Goal: Task Accomplishment & Management: Manage account settings

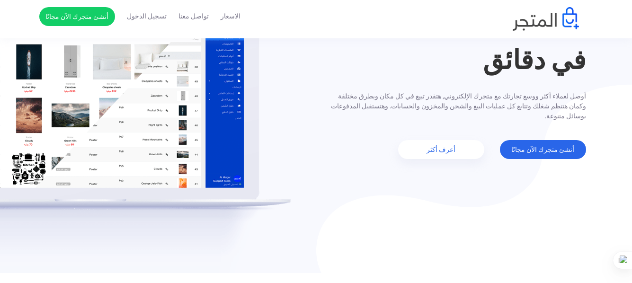
scroll to position [142, 0]
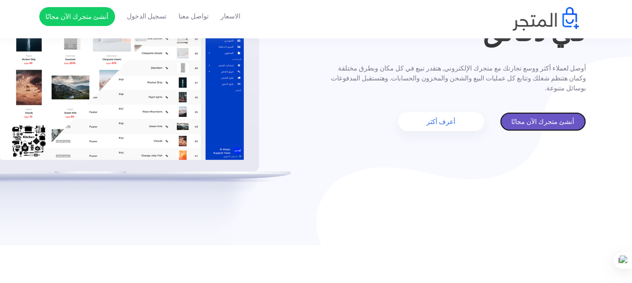
click at [557, 122] on link "أنشئ متجرك الآن مجانًا" at bounding box center [543, 121] width 86 height 19
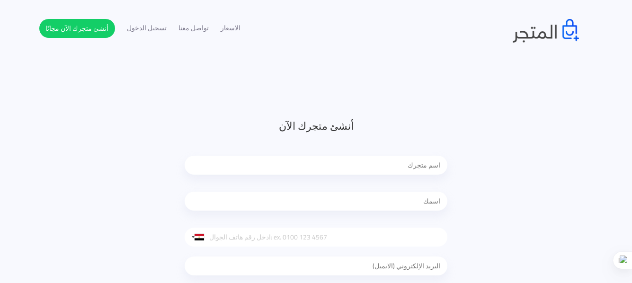
click at [418, 163] on input "text" at bounding box center [316, 165] width 263 height 19
type input "b"
type input "BADAWY"
click at [417, 208] on input "text" at bounding box center [316, 201] width 263 height 19
type input "‪Mohamed Ibrahim‬‏"
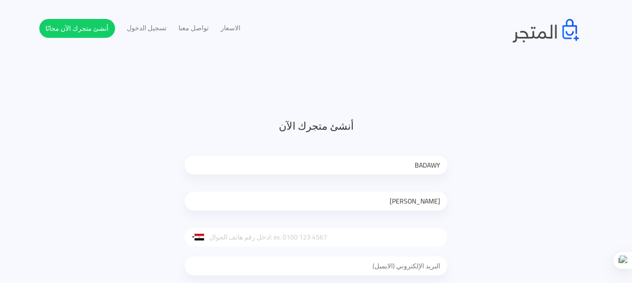
click at [576, 183] on div "أنشئ متجرك الآن BADAWY ‪Mohamed Ibrahim‬‏ United States +1 United Kingdom +44 A…" at bounding box center [316, 245] width 554 height 255
click at [340, 242] on input "tel" at bounding box center [316, 237] width 263 height 19
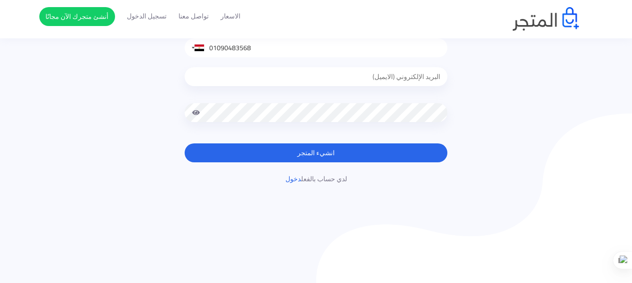
scroll to position [142, 0]
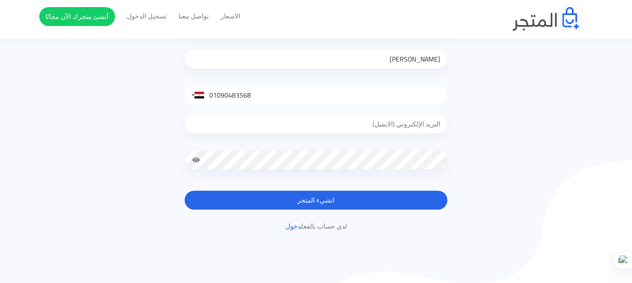
type input "01090483568"
click at [430, 121] on div at bounding box center [316, 126] width 263 height 43
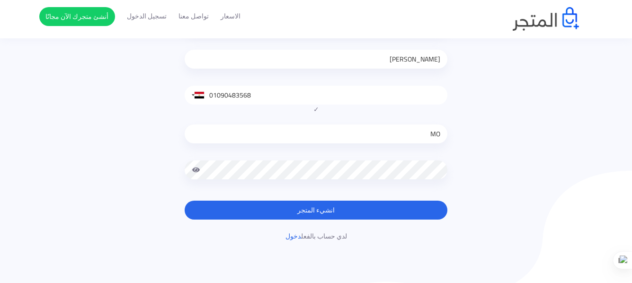
type input "M"
type input "mohamed.ibrahim752000@gmail.com"
click at [185, 201] on button "انشيء المتجر" at bounding box center [316, 210] width 263 height 19
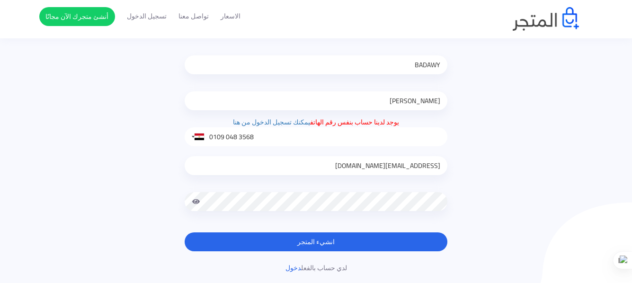
scroll to position [95, 0]
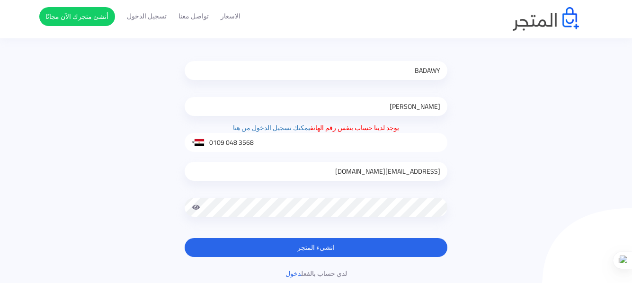
click at [314, 146] on input "0109 048 3568" at bounding box center [316, 142] width 263 height 19
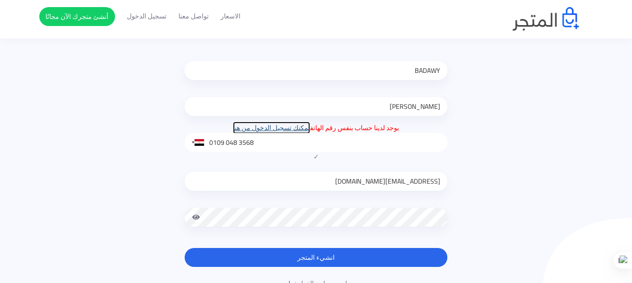
click at [268, 133] on link "يمكنك تسجيل الدخول من هنا" at bounding box center [271, 128] width 77 height 12
click at [276, 143] on input "0109 048 3568" at bounding box center [316, 142] width 263 height 19
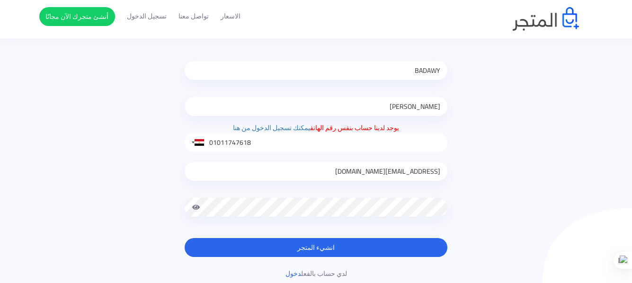
type input "01011747618"
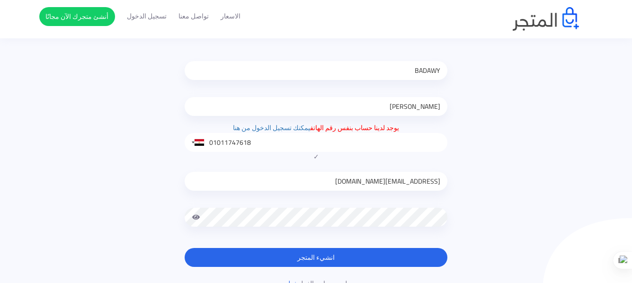
click at [185, 248] on button "انشيء المتجر" at bounding box center [316, 257] width 263 height 19
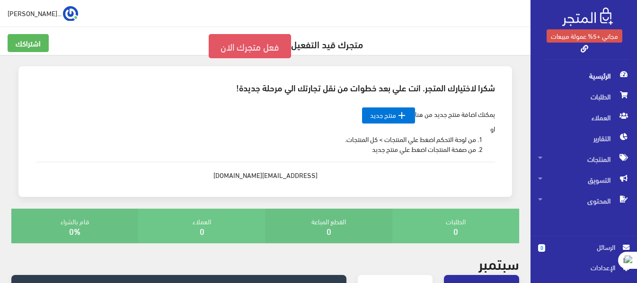
click at [250, 43] on link "فعل متجرك الان" at bounding box center [250, 46] width 82 height 24
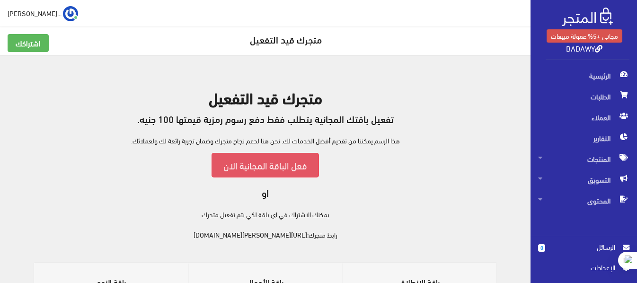
click at [296, 164] on link "فعل الباقة المجانية الان" at bounding box center [265, 165] width 107 height 24
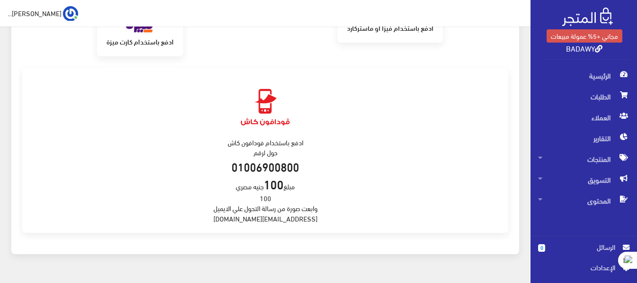
scroll to position [208, 0]
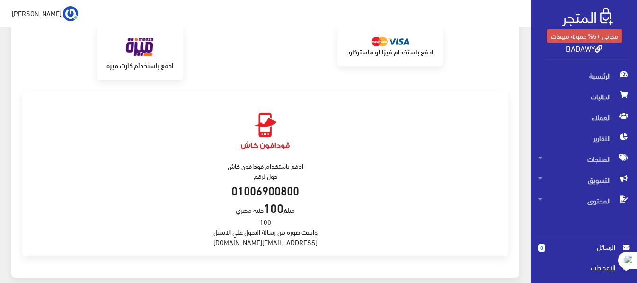
click at [279, 246] on div "ادفع باستخدام فودافون كاش حول لرقم 01006900800 مبلغ 100 جنيه مصري 100 وابعت صور…" at bounding box center [265, 174] width 486 height 166
copy div "support@almatjar.store"
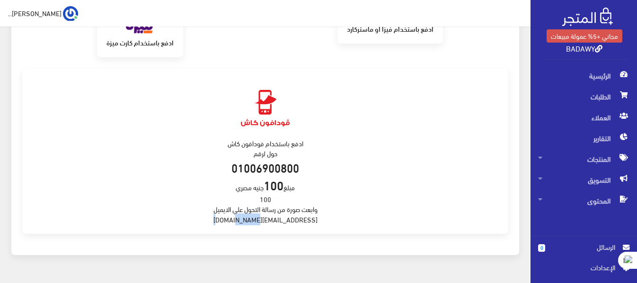
scroll to position [255, 0]
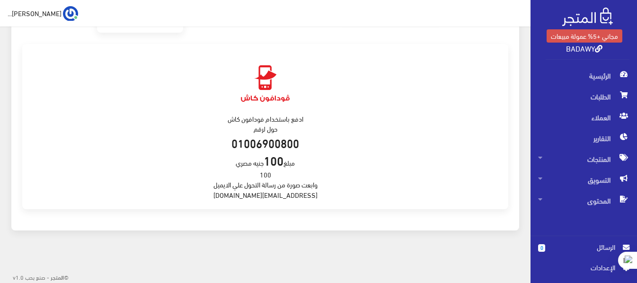
click at [319, 173] on div "ادفع باستخدام فودافون كاش حول لرقم 01006900800 مبلغ 100 جنيه مصري 100 وابعت صور…" at bounding box center [265, 127] width 486 height 166
click at [279, 191] on div "ادفع باستخدام فودافون كاش حول لرقم 01006900800 مبلغ 100 جنيه مصري 100 وابعت صور…" at bounding box center [265, 127] width 486 height 166
click at [280, 195] on div "ادفع باستخدام فودافون كاش حول لرقم 01006900800 مبلغ 100 جنيه مصري 100 وابعت صور…" at bounding box center [265, 127] width 486 height 166
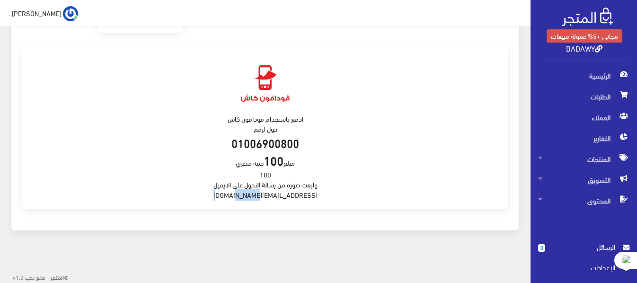
copy div "support@almatjar.store"
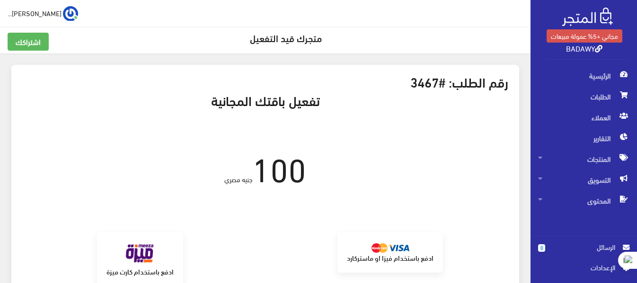
scroll to position [0, 0]
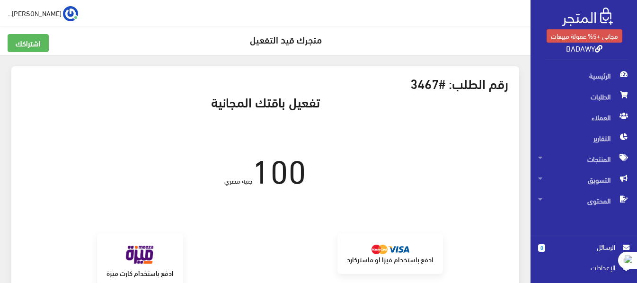
click at [411, 67] on div "رقم الطلب: #3467 تفعيل باقتك المجانية 100 جنيه مصري برجاء الانتظار من الممكن ان…" at bounding box center [265, 275] width 508 height 419
click at [411, 151] on div "100 جنيه مصري" at bounding box center [265, 163] width 501 height 60
drag, startPoint x: 411, startPoint y: 151, endPoint x: 418, endPoint y: 127, distance: 25.2
click at [418, 143] on div "100 جنيه مصري" at bounding box center [265, 163] width 501 height 60
click at [418, 135] on div "100 جنيه مصري" at bounding box center [265, 163] width 501 height 60
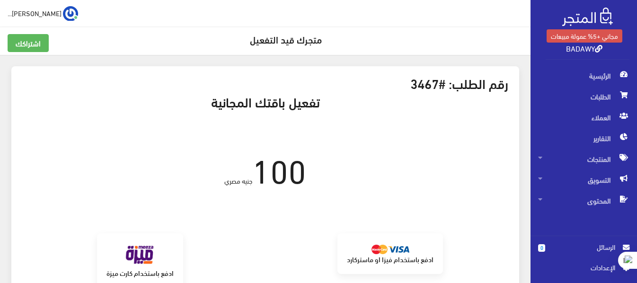
click at [322, 37] on h5 "متجرك قيد التفعيل" at bounding box center [266, 39] width 516 height 10
click at [281, 32] on div "اشتراكك متجرك قيد التفعيل" at bounding box center [265, 41] width 531 height 28
click at [262, 20] on div "‪Mohamed Ibrahi... اشتراكي تسجيل الخروج" at bounding box center [266, 13] width 516 height 15
click at [284, 41] on h5 "متجرك قيد التفعيل" at bounding box center [266, 39] width 516 height 10
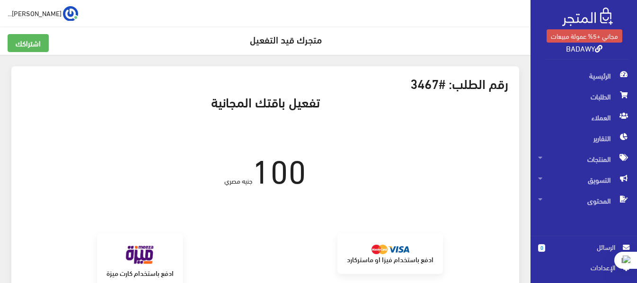
click at [284, 41] on h5 "متجرك قيد التفعيل" at bounding box center [266, 39] width 516 height 10
click at [604, 158] on span "المنتجات" at bounding box center [583, 159] width 91 height 21
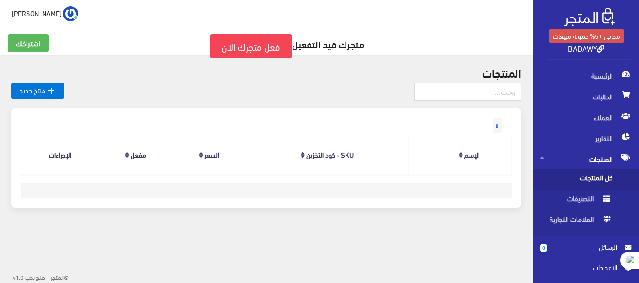
click at [603, 172] on span "كل المنتجات" at bounding box center [576, 180] width 72 height 21
click at [608, 161] on span "المنتجات" at bounding box center [585, 159] width 91 height 21
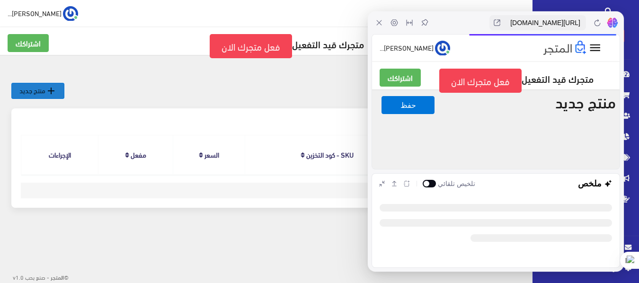
select select
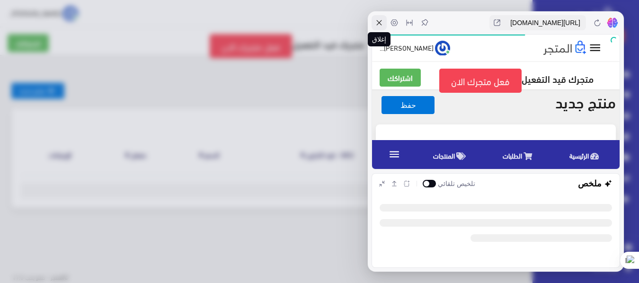
click at [378, 23] on icon at bounding box center [380, 23] width 8 height 8
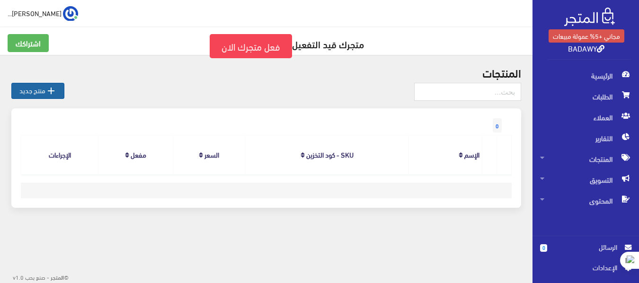
click at [46, 94] on icon "" at bounding box center [50, 90] width 11 height 11
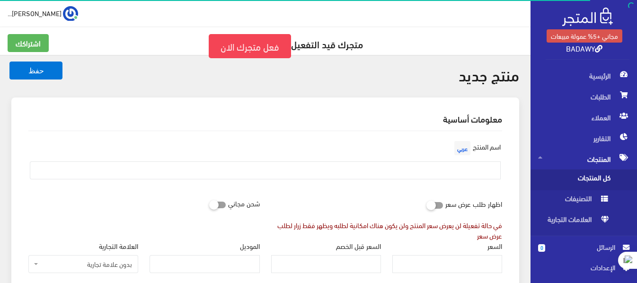
select select
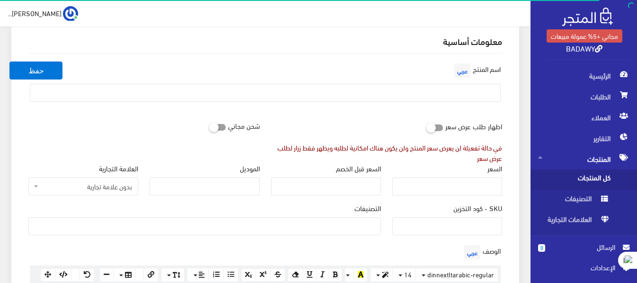
scroll to position [95, 0]
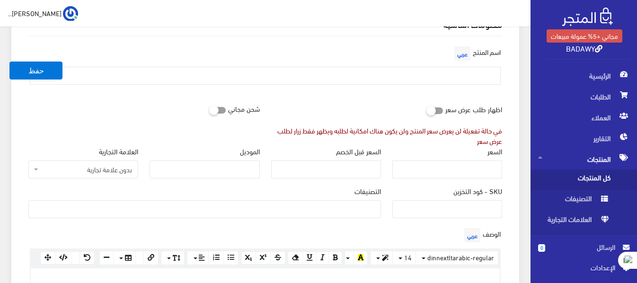
click at [75, 177] on span "بدون علامة تجارية" at bounding box center [83, 170] width 110 height 18
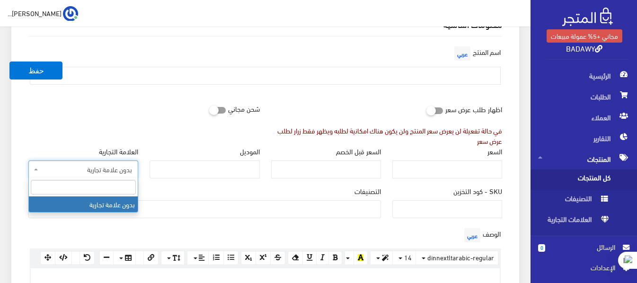
click at [116, 188] on input "search" at bounding box center [83, 187] width 105 height 15
type input "بدوي"
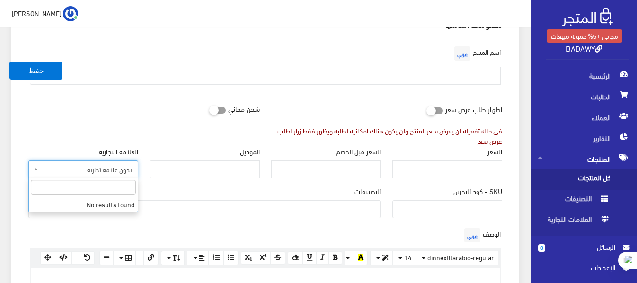
click at [180, 128] on div "شحن مجاني" at bounding box center [144, 123] width 243 height 46
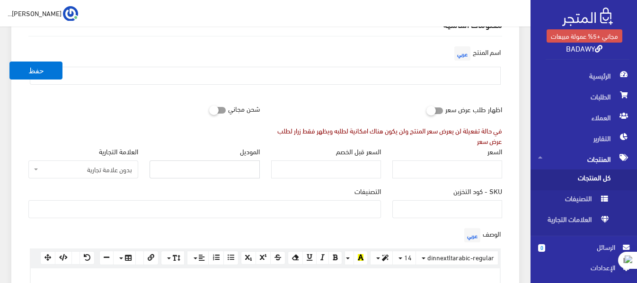
click at [233, 168] on input "الموديل" at bounding box center [205, 170] width 110 height 18
click at [427, 110] on icon at bounding box center [427, 110] width 0 height 9
click at [427, 110] on input "checkbox" at bounding box center [418, 108] width 17 height 9
click at [427, 110] on icon at bounding box center [427, 110] width 0 height 9
click at [427, 110] on input "checkbox" at bounding box center [418, 108] width 17 height 9
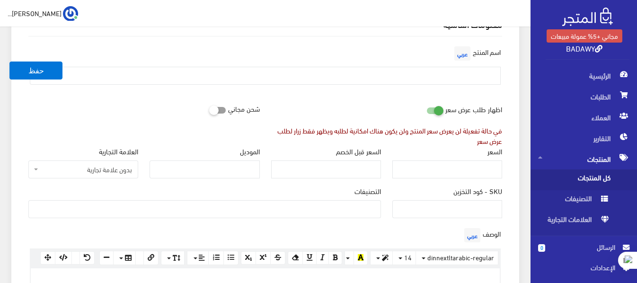
checkbox input "false"
click at [472, 170] on input "السعر" at bounding box center [448, 170] width 110 height 18
type input "100"
click at [340, 171] on input "السعر قبل الخصم" at bounding box center [326, 170] width 110 height 18
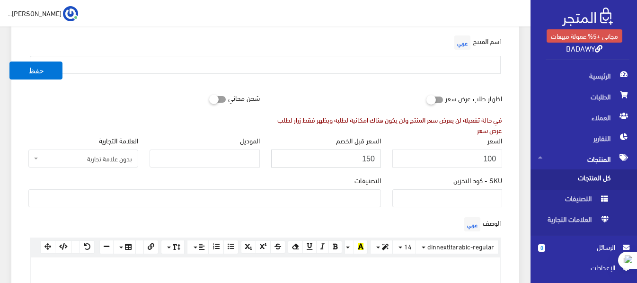
scroll to position [142, 0]
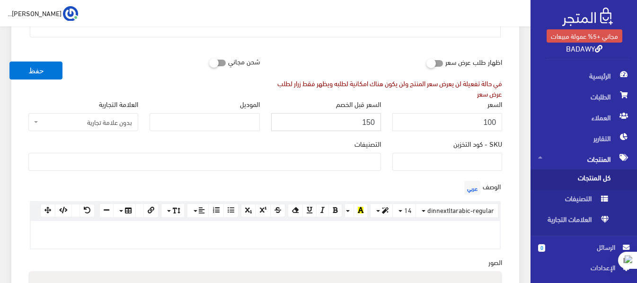
type input "150"
click at [366, 159] on ul at bounding box center [205, 160] width 352 height 15
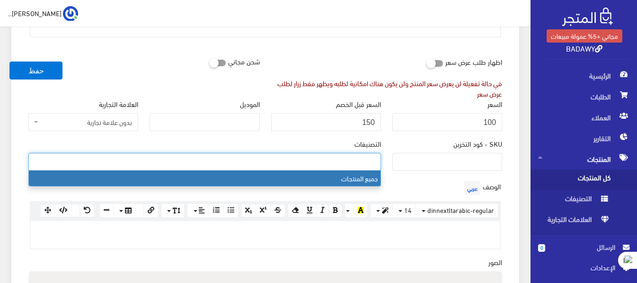
select select "1"
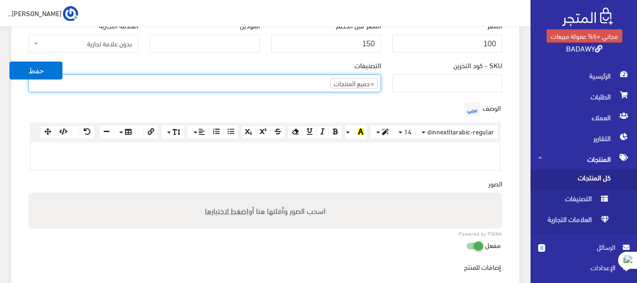
scroll to position [237, 0]
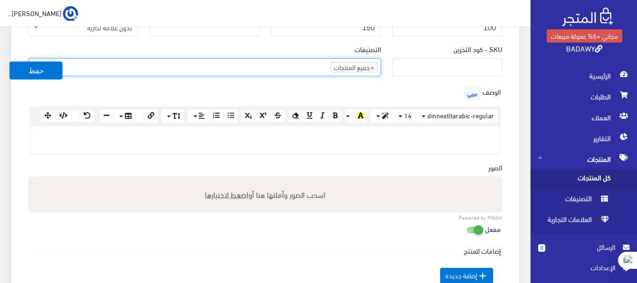
click at [475, 148] on div at bounding box center [265, 139] width 469 height 27
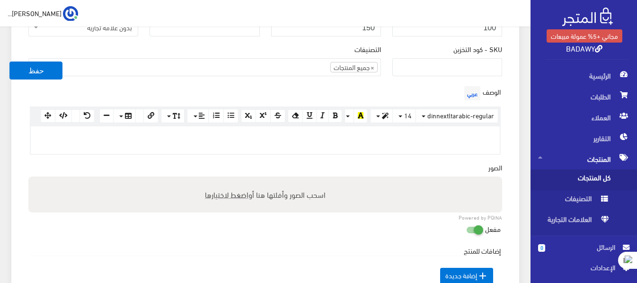
paste div
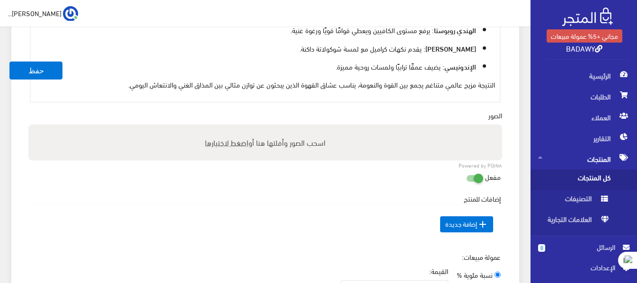
scroll to position [426, 0]
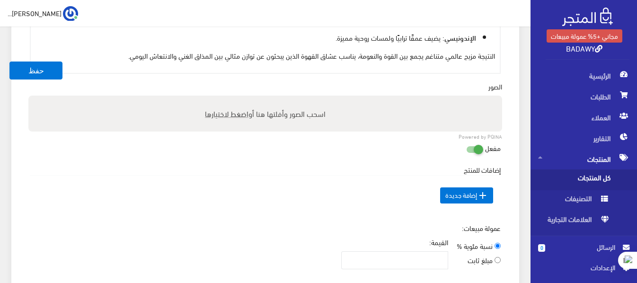
click at [234, 114] on span "اضغط لاختيارها" at bounding box center [227, 114] width 44 height 14
click at [234, 99] on input "اسحب الصور وأفلتها هنا أو اضغط لاختيارها" at bounding box center [265, 97] width 474 height 3
type input "C:\fakepath\unnamed.png"
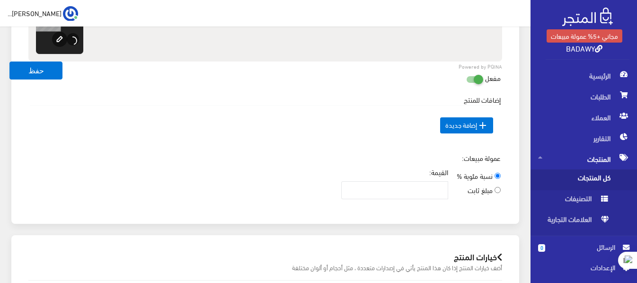
scroll to position [568, 0]
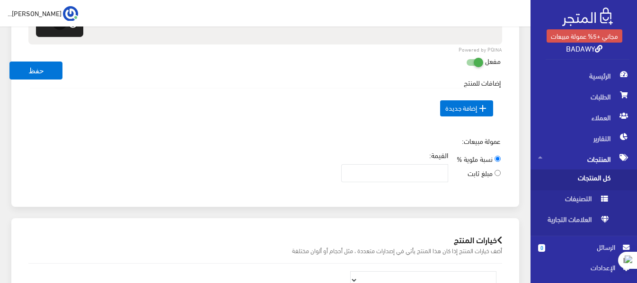
click at [498, 176] on input "مبلغ ثابت" at bounding box center [498, 173] width 6 height 6
radio input "true"
click at [495, 161] on input "نسبة مئوية %" at bounding box center [498, 159] width 6 height 6
radio input "true"
click at [496, 173] on input "مبلغ ثابت" at bounding box center [498, 173] width 6 height 6
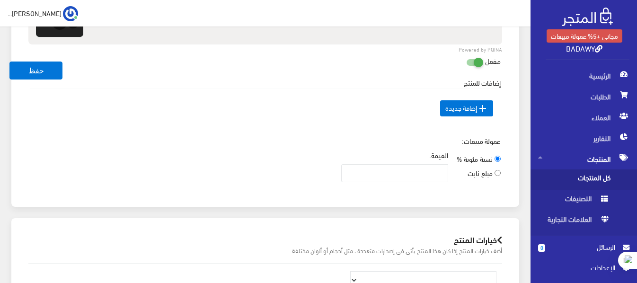
radio input "true"
click at [405, 173] on input "القيمة:" at bounding box center [394, 173] width 107 height 18
type input "2"
click at [283, 152] on div "عمولة مبيعات: نسبة مئوية % مبلغ ثابت القيمة: 2" at bounding box center [265, 163] width 485 height 54
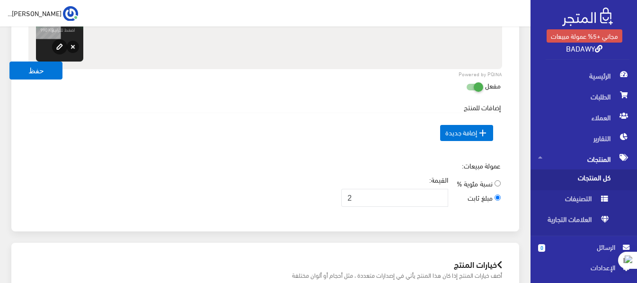
scroll to position [521, 0]
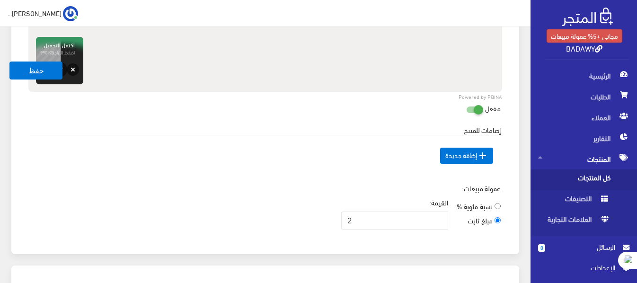
click at [496, 205] on input "نسبة مئوية %" at bounding box center [498, 206] width 6 height 6
radio input "true"
click at [499, 219] on input "مبلغ ثابت" at bounding box center [498, 220] width 6 height 6
radio input "true"
click at [382, 219] on input "2" at bounding box center [394, 221] width 107 height 18
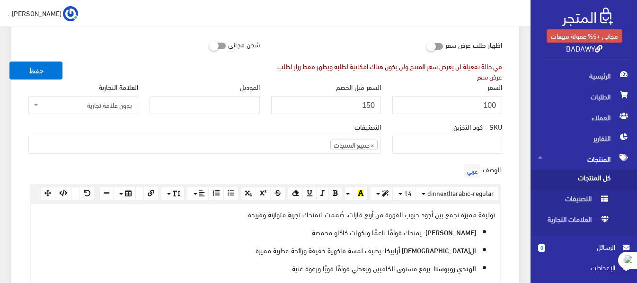
scroll to position [142, 0]
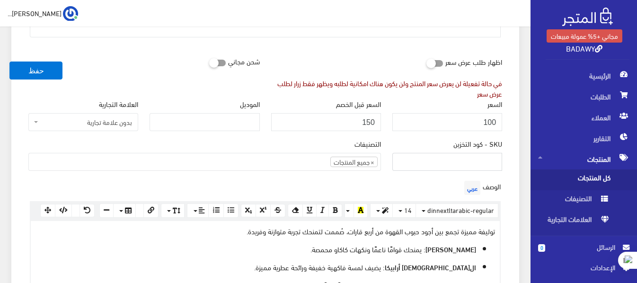
click at [459, 163] on input "SKU - كود التخزين" at bounding box center [448, 162] width 110 height 18
click at [228, 123] on input "الموديل" at bounding box center [205, 122] width 110 height 18
click at [256, 93] on div "شحن مجاني" at bounding box center [144, 76] width 243 height 46
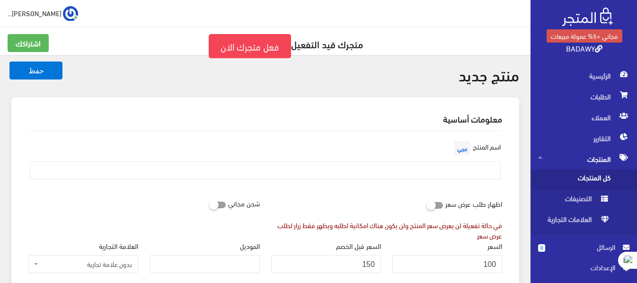
scroll to position [47, 0]
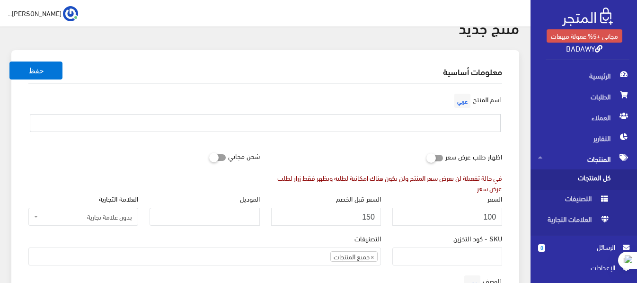
click at [355, 130] on input "text" at bounding box center [265, 123] width 471 height 18
click at [487, 126] on input "text" at bounding box center [265, 123] width 471 height 18
paste input "بدوي جولد"
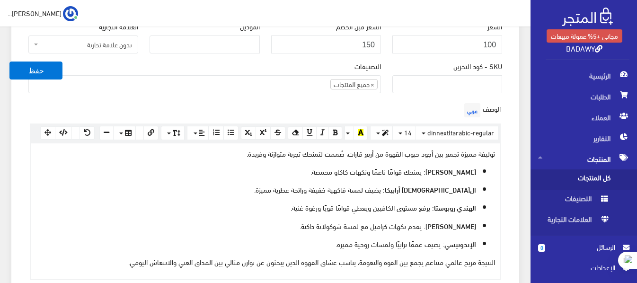
scroll to position [237, 0]
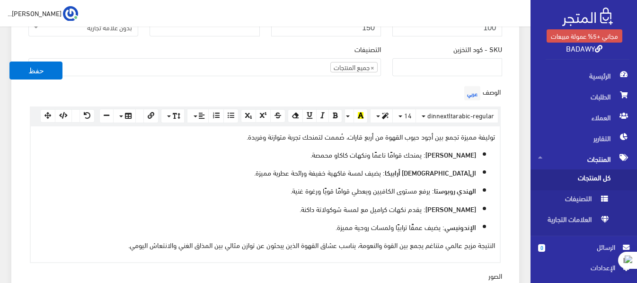
click at [236, 138] on p "توليفة مميزة تجمع بين أجود حبوب القهوة من أربع قارات، صُممت لتمنحك تجربة متوازن…" at bounding box center [266, 136] width 460 height 10
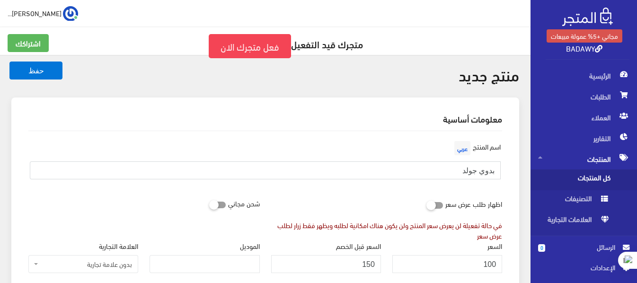
click at [434, 170] on input "بدوي جولد" at bounding box center [265, 170] width 471 height 18
drag, startPoint x: 452, startPoint y: 171, endPoint x: 467, endPoint y: 179, distance: 17.4
click at [467, 179] on input "بدوي جولد" at bounding box center [265, 170] width 471 height 18
click at [441, 172] on input "بدوي جولد (تركي )" at bounding box center [265, 170] width 471 height 18
type input "بدوي جولد (تركي ) تحميص وسط"
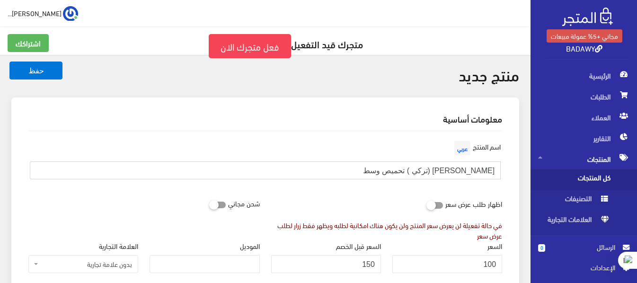
click at [9, 62] on button "حفظ" at bounding box center [35, 71] width 53 height 18
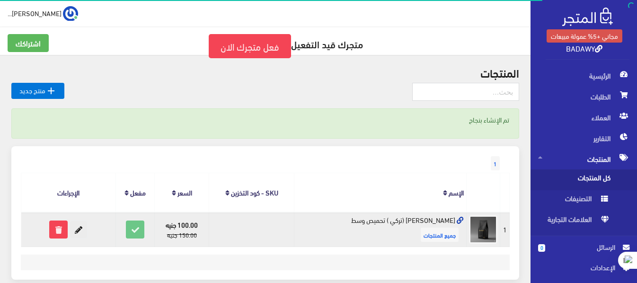
click at [82, 228] on icon at bounding box center [78, 229] width 17 height 17
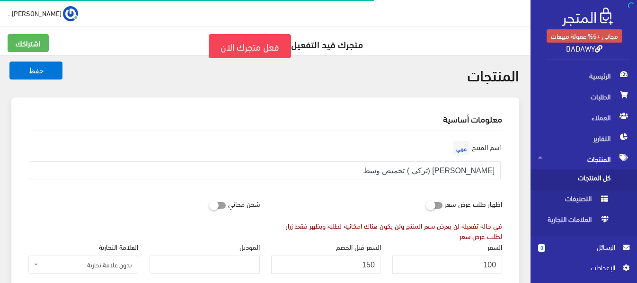
scroll to position [142, 0]
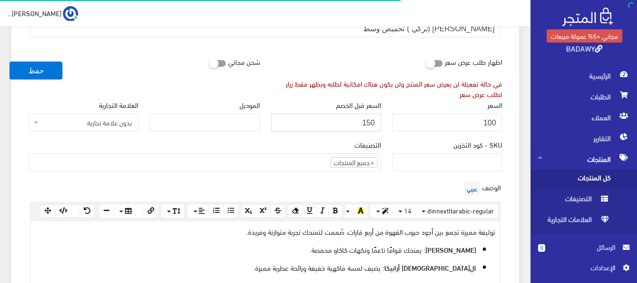
drag, startPoint x: 0, startPoint y: 0, endPoint x: 394, endPoint y: 130, distance: 414.5
click at [394, 130] on div "السعر 100 السعر قبل الخصم 150 الموديل العلامة التجارية بدون علامة تجارية بدون ع…" at bounding box center [265, 119] width 485 height 40
type input ".1"
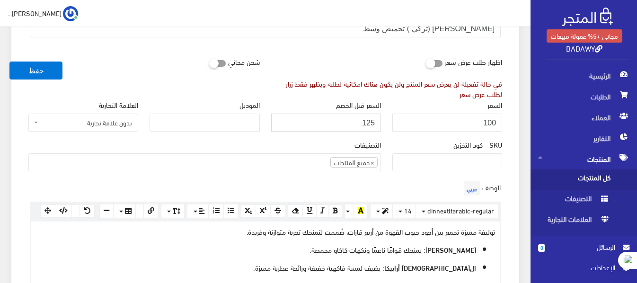
click at [365, 121] on input "125" at bounding box center [326, 123] width 110 height 18
drag, startPoint x: 354, startPoint y: 126, endPoint x: 392, endPoint y: 130, distance: 37.6
click at [392, 130] on div "السعر 100 السعر قبل الخصم 125 الموديل العلامة التجارية بدون علامة تجارية بدون ع…" at bounding box center [265, 119] width 485 height 40
type input "120"
drag, startPoint x: 473, startPoint y: 122, endPoint x: 523, endPoint y: 124, distance: 50.2
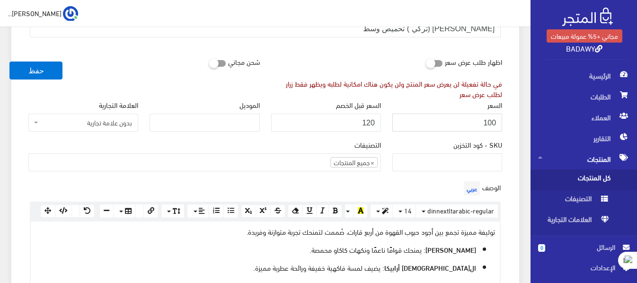
click at [416, 140] on div "SKU - كود التخزين" at bounding box center [448, 155] width 110 height 32
drag, startPoint x: 453, startPoint y: 119, endPoint x: 523, endPoint y: 131, distance: 71.2
drag, startPoint x: 452, startPoint y: 125, endPoint x: 530, endPoint y: 131, distance: 77.9
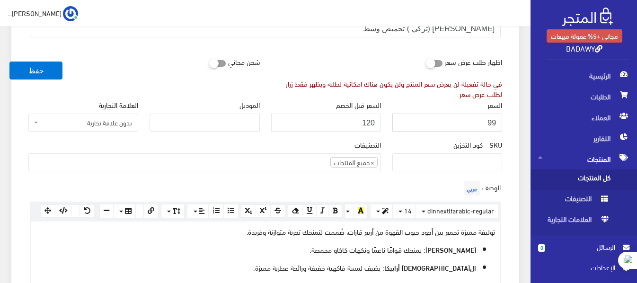
type input "100"
click at [146, 102] on div "الموديل" at bounding box center [204, 119] width 121 height 40
click at [77, 122] on span "بدون علامة تجارية" at bounding box center [86, 122] width 92 height 9
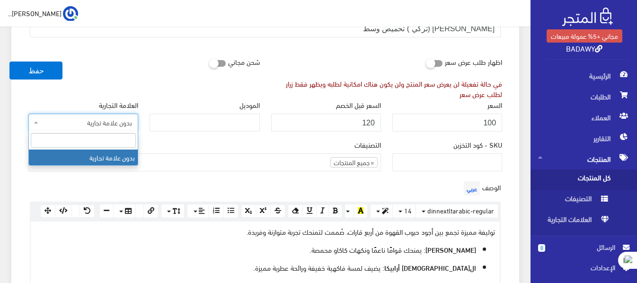
click at [78, 122] on span "بدون علامة تجارية" at bounding box center [86, 122] width 92 height 9
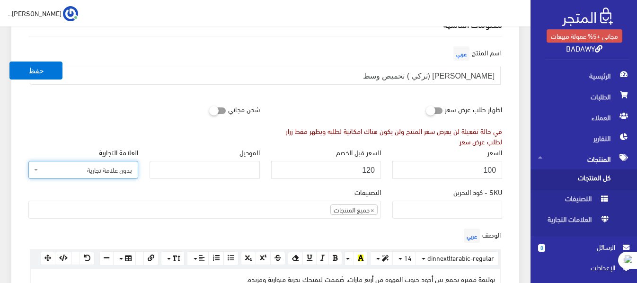
scroll to position [0, 0]
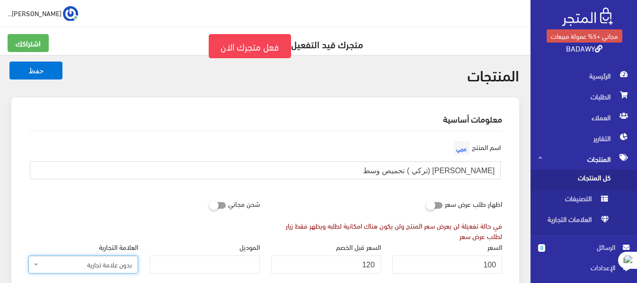
click at [402, 174] on input "بدوي جولد (تركي ) تحميص وسط" at bounding box center [265, 170] width 471 height 18
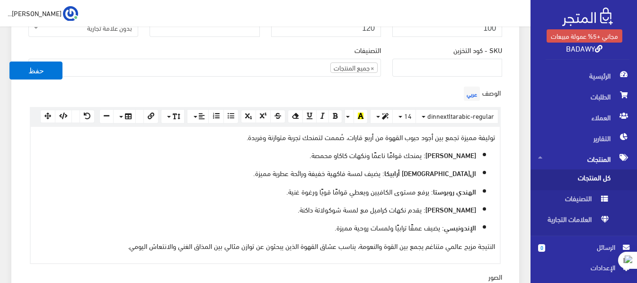
scroll to position [284, 0]
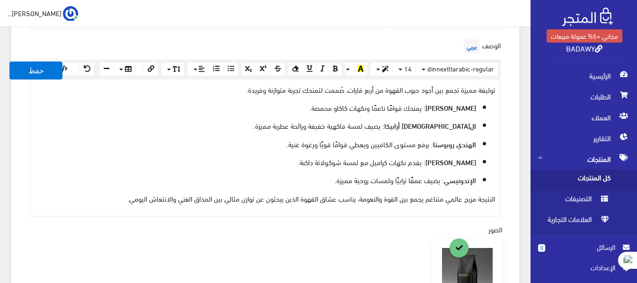
type input "بدوي جولد (تركي ) تحميص وسط 125 جرام"
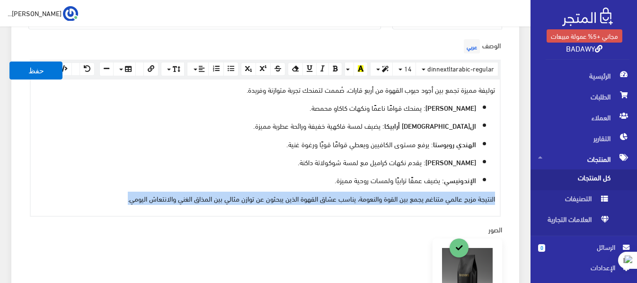
drag, startPoint x: 496, startPoint y: 200, endPoint x: 121, endPoint y: 198, distance: 374.6
click at [121, 198] on div "توليفة مميزة تجمع بين أجود حبوب القهوة من أربع قارات، صُممت لتمنحك تجربة متوازن…" at bounding box center [265, 148] width 469 height 136
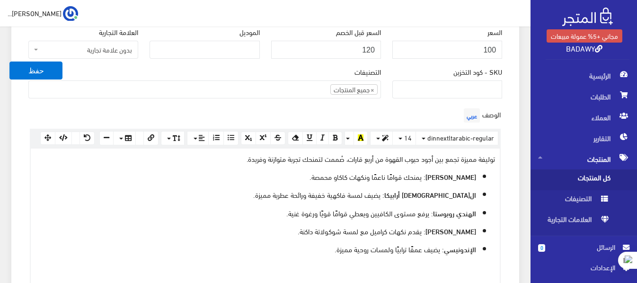
scroll to position [237, 0]
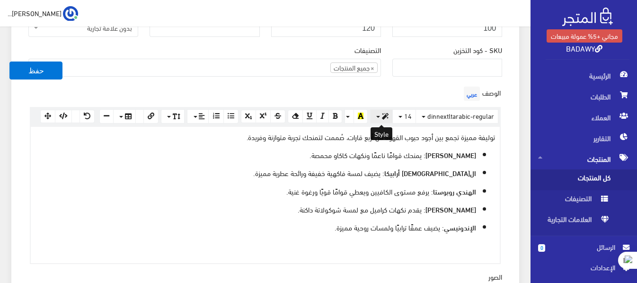
click at [383, 116] on icon "button" at bounding box center [385, 116] width 7 height 7
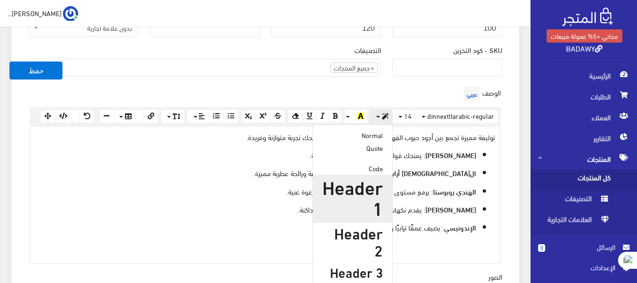
click at [367, 192] on h1 "Header 1" at bounding box center [352, 197] width 61 height 42
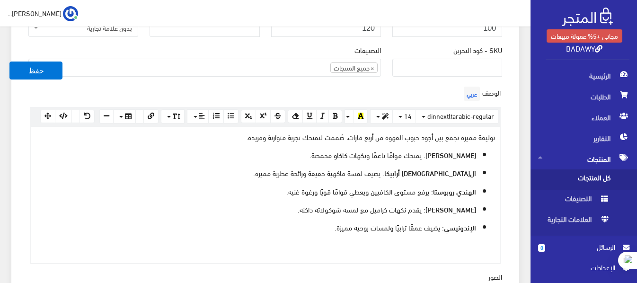
click at [162, 176] on p "الهندي أرابيكا : يضيف لمسة فاكهية خفيفة ورائحة عطرية مميزة." at bounding box center [256, 173] width 441 height 10
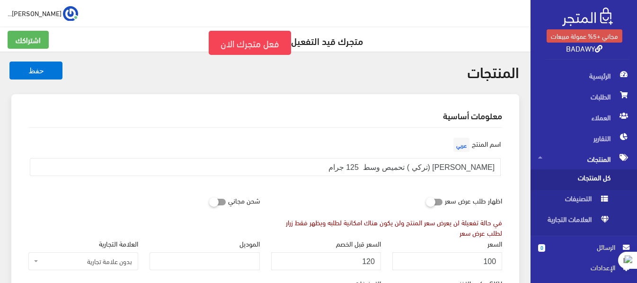
scroll to position [0, 0]
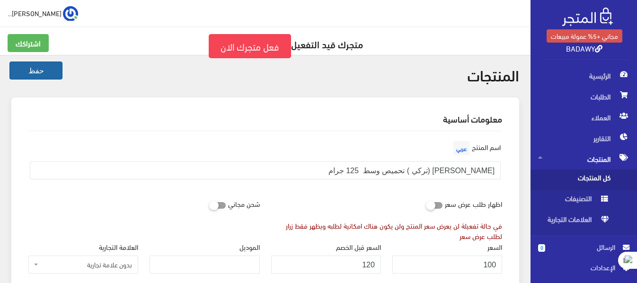
click at [33, 74] on button "حفظ" at bounding box center [35, 71] width 53 height 18
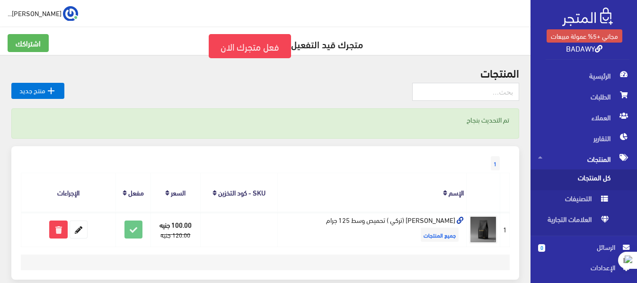
click at [582, 49] on link "BADAWY" at bounding box center [584, 48] width 36 height 14
click at [271, 43] on link "فعل متجرك الان" at bounding box center [250, 46] width 82 height 24
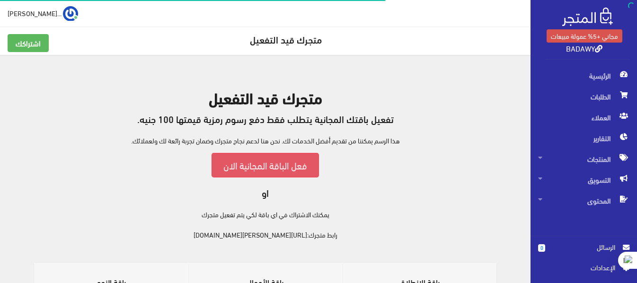
click at [276, 166] on link "فعل الباقة المجانية الان" at bounding box center [265, 165] width 107 height 24
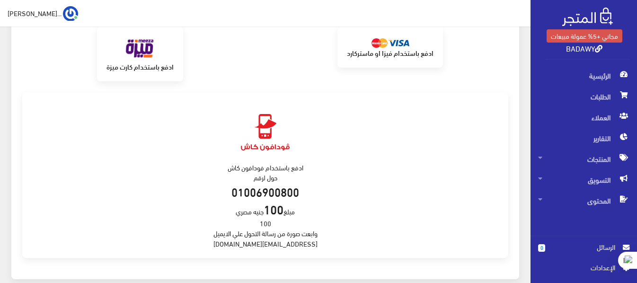
scroll to position [255, 0]
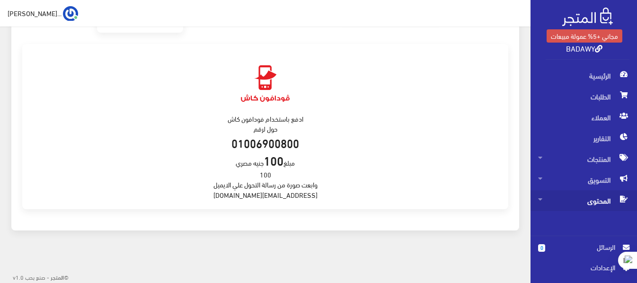
click at [591, 203] on span "المحتوى" at bounding box center [583, 200] width 91 height 21
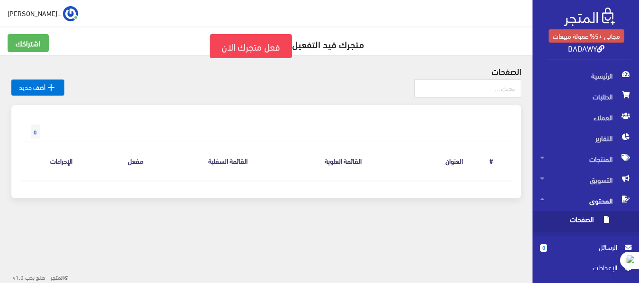
click at [588, 223] on span "الصفحات" at bounding box center [576, 221] width 72 height 21
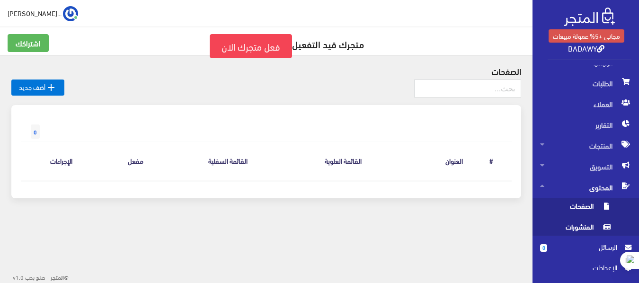
scroll to position [17, 0]
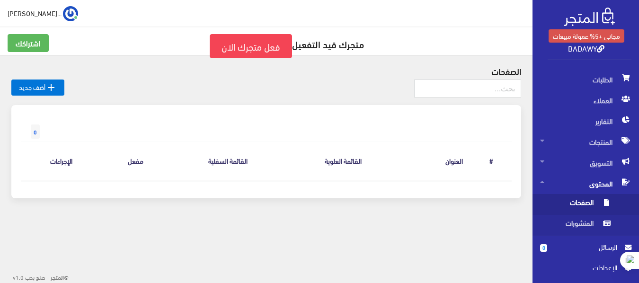
click at [592, 270] on span "اﻹعدادات" at bounding box center [582, 267] width 69 height 10
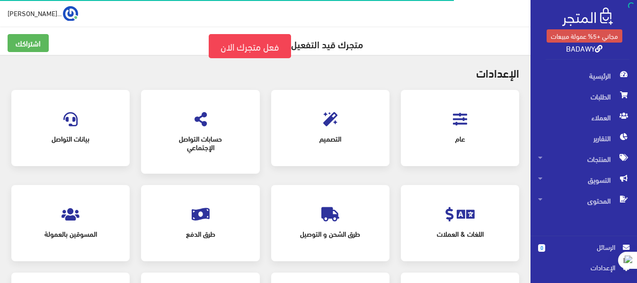
click at [337, 132] on span "التصميم" at bounding box center [330, 138] width 84 height 21
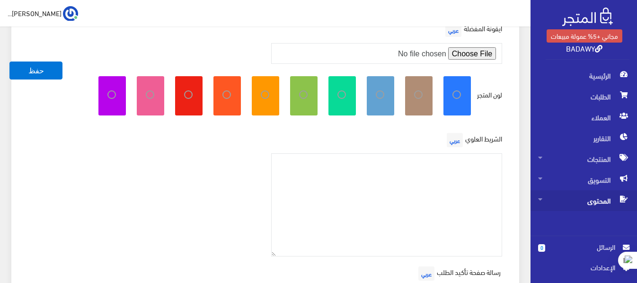
scroll to position [142, 0]
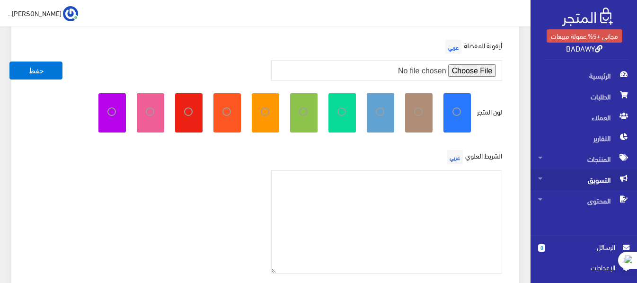
click at [544, 179] on span "التسويق" at bounding box center [583, 180] width 91 height 21
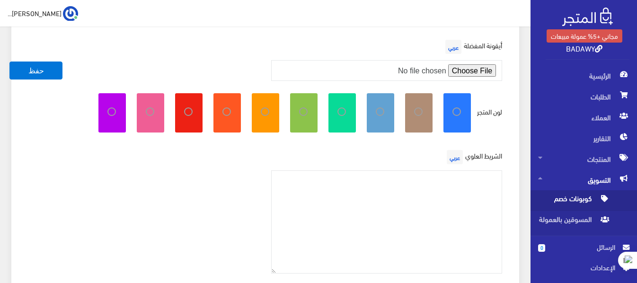
click at [568, 201] on span "كوبونات خصم" at bounding box center [574, 200] width 72 height 21
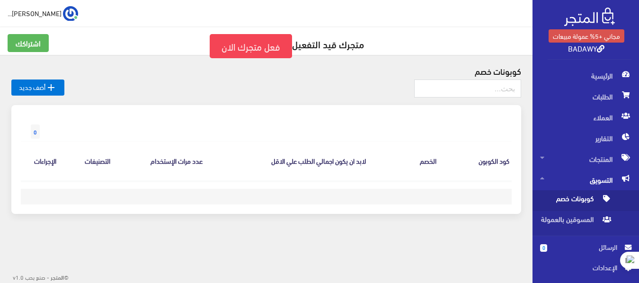
click at [349, 201] on footer at bounding box center [266, 197] width 491 height 16
click at [485, 85] on input "text" at bounding box center [467, 89] width 107 height 18
click at [53, 90] on icon "" at bounding box center [50, 87] width 11 height 11
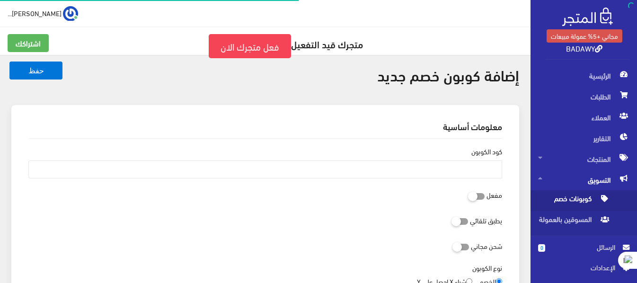
select select
click at [362, 169] on input "كود الكوبون" at bounding box center [265, 170] width 474 height 18
type input "ل"
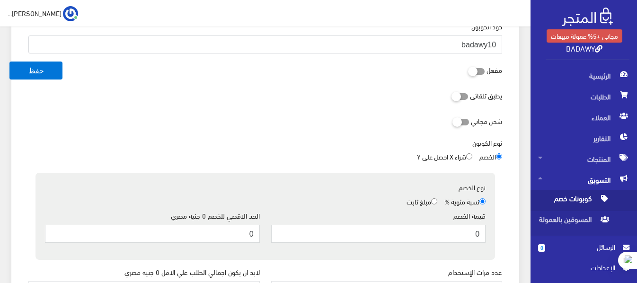
scroll to position [142, 0]
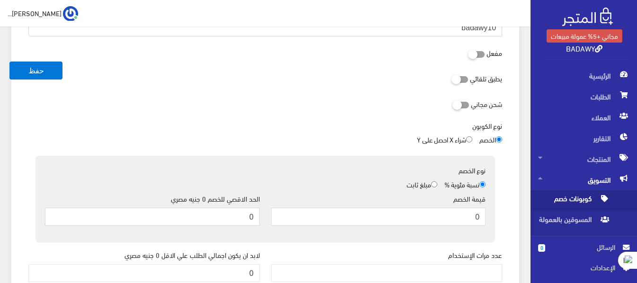
type input "badawy10"
drag, startPoint x: 472, startPoint y: 219, endPoint x: 489, endPoint y: 224, distance: 18.3
click at [489, 224] on div "قيمة الخصم 0" at bounding box center [379, 214] width 226 height 40
type input "10"
drag, startPoint x: 231, startPoint y: 218, endPoint x: 267, endPoint y: 221, distance: 36.5
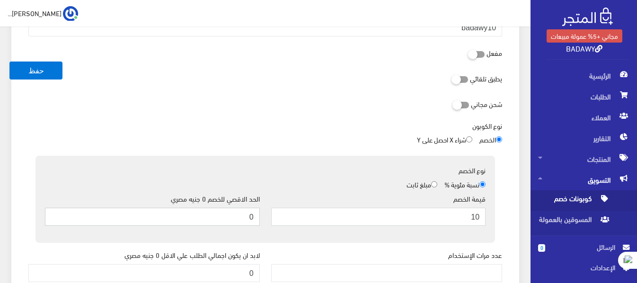
click at [267, 221] on div "قيمة الخصم 10 الحد الاقصي للخصم 0 جنيه مصري 0" at bounding box center [265, 214] width 452 height 40
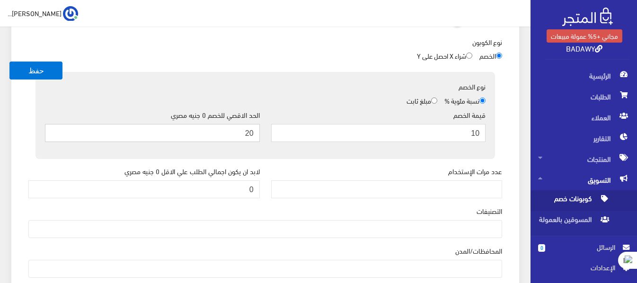
scroll to position [237, 0]
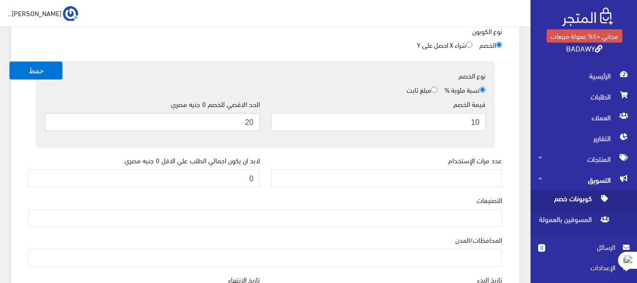
type input "20"
click at [472, 174] on input "عدد مرات الإستخدام" at bounding box center [387, 179] width 232 height 18
click at [279, 177] on input "1" at bounding box center [387, 179] width 232 height 18
click at [279, 176] on input "2" at bounding box center [387, 179] width 232 height 18
type input "1"
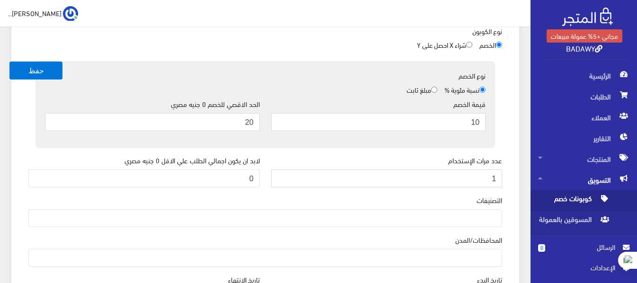
click at [281, 179] on input "1" at bounding box center [387, 179] width 232 height 18
drag, startPoint x: 233, startPoint y: 118, endPoint x: 294, endPoint y: 121, distance: 60.7
click at [294, 121] on div "قيمة الخصم 10 الحد الاقصي للخصم 0 جنيه مصري 20" at bounding box center [265, 119] width 452 height 40
click at [231, 185] on input "0" at bounding box center [144, 179] width 232 height 18
drag, startPoint x: 238, startPoint y: 123, endPoint x: 262, endPoint y: 135, distance: 27.1
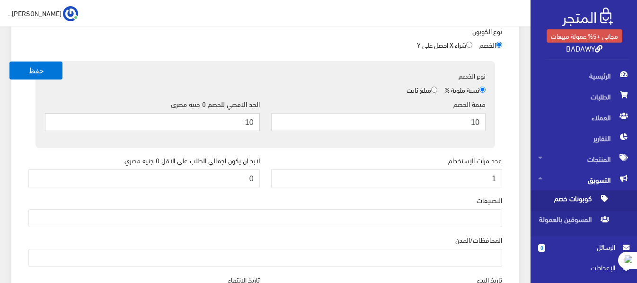
click at [262, 135] on div "الحد الاقصي للخصم 0 جنيه مصري 10" at bounding box center [152, 119] width 226 height 40
type input "5"
type input "20"
drag, startPoint x: 436, startPoint y: 130, endPoint x: 501, endPoint y: 138, distance: 65.9
click at [501, 138] on div "كود الكوبون badawy10 مفعل يطبق تلقائي شحن مجاني نوع الكوبون الخصم شراء X احصل ع…" at bounding box center [265, 132] width 489 height 460
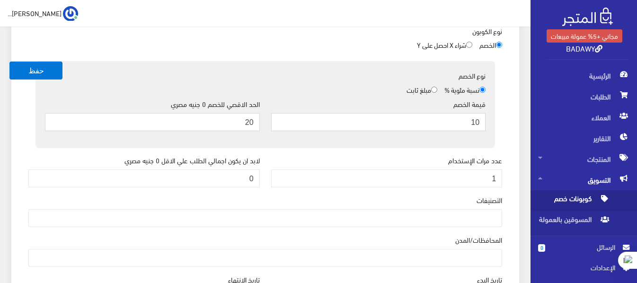
click at [507, 124] on div "كود الكوبون badawy10 مفعل يطبق تلقائي شحن مجاني نوع الكوبون الخصم شراء X احصل ع…" at bounding box center [265, 132] width 489 height 460
drag, startPoint x: 188, startPoint y: 181, endPoint x: 290, endPoint y: 181, distance: 101.3
click at [290, 181] on div "عدد مرات الإستخدام 1 لابد ان يكون اجمالي الطلب علي الاقل 0 جنيه مصري 0" at bounding box center [265, 175] width 485 height 40
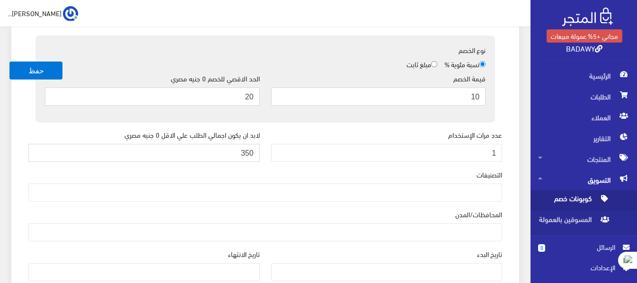
scroll to position [284, 0]
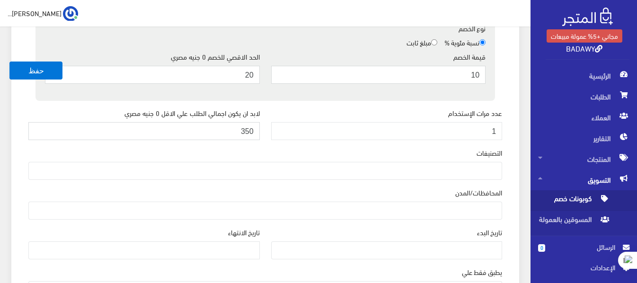
type input "350"
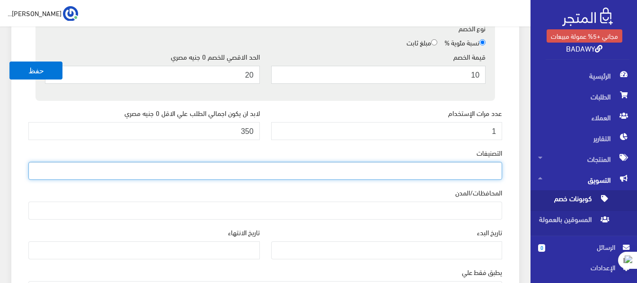
click at [475, 173] on ul at bounding box center [265, 169] width 473 height 15
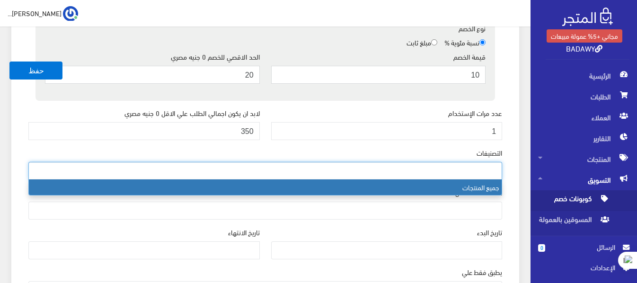
select select "1"
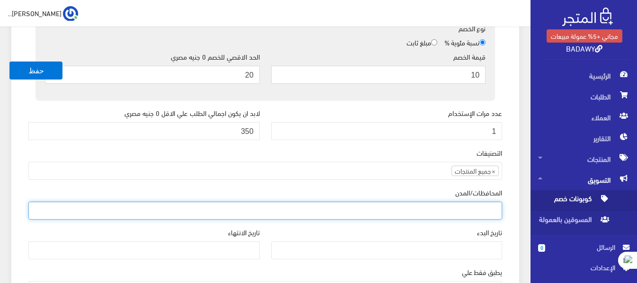
click at [461, 205] on ul at bounding box center [265, 209] width 473 height 15
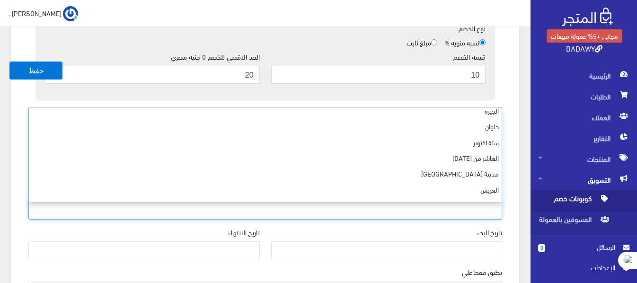
scroll to position [0, 0]
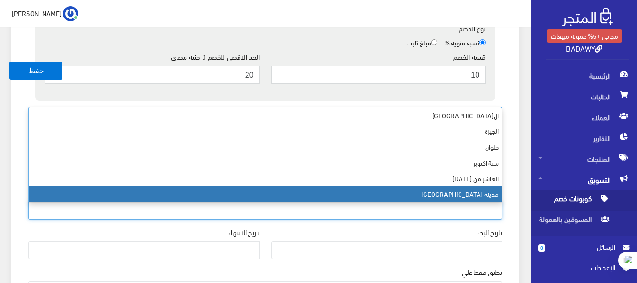
click at [501, 227] on label "تاريخ البدء" at bounding box center [489, 232] width 25 height 10
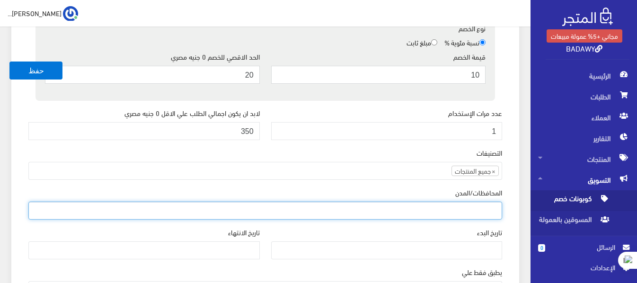
click at [492, 214] on ul at bounding box center [265, 209] width 473 height 15
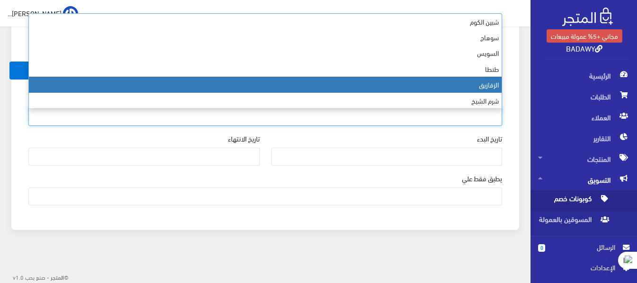
scroll to position [331, 0]
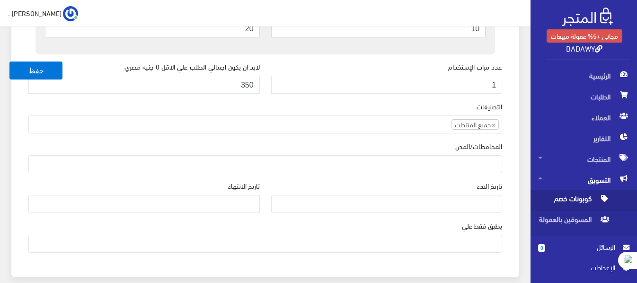
click at [509, 188] on div "كود الكوبون badawy10 مفعل يطبق تلقائي شحن مجاني نوع الكوبون الخصم شراء X احصل ع…" at bounding box center [265, 38] width 489 height 460
click at [421, 245] on ul at bounding box center [265, 242] width 473 height 15
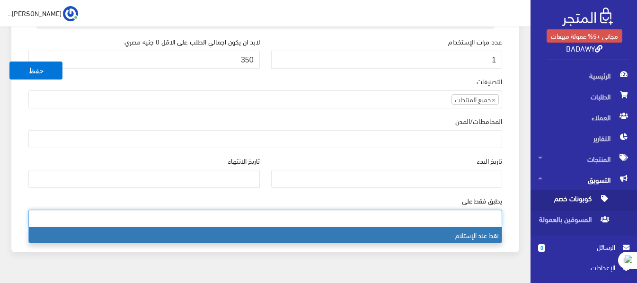
scroll to position [378, 0]
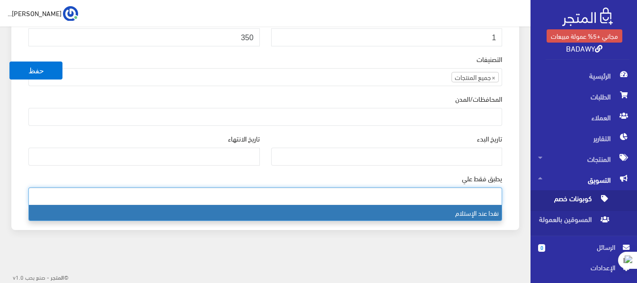
select select "1"
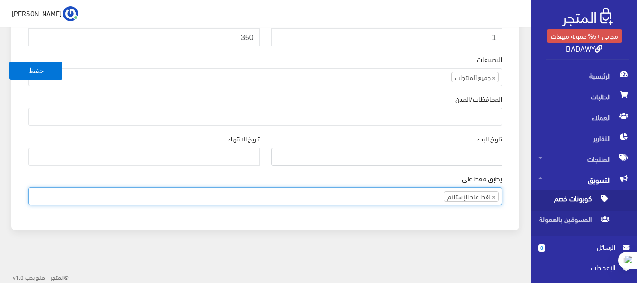
type input "[DATE]"
click at [472, 152] on input "[DATE]" at bounding box center [387, 157] width 232 height 18
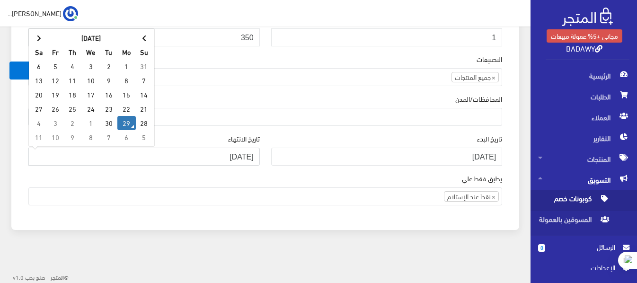
click at [247, 151] on input "[DATE]" at bounding box center [144, 157] width 232 height 18
click at [146, 136] on td "5" at bounding box center [144, 137] width 17 height 14
drag, startPoint x: 259, startPoint y: 155, endPoint x: 250, endPoint y: 159, distance: 9.3
click at [250, 159] on input "[DATE]" at bounding box center [144, 157] width 232 height 18
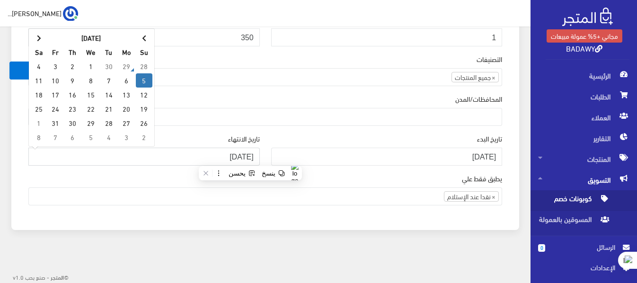
drag, startPoint x: 256, startPoint y: 155, endPoint x: 246, endPoint y: 161, distance: 10.8
click at [246, 160] on input "[DATE]" at bounding box center [144, 157] width 232 height 18
type input "[DATE]"
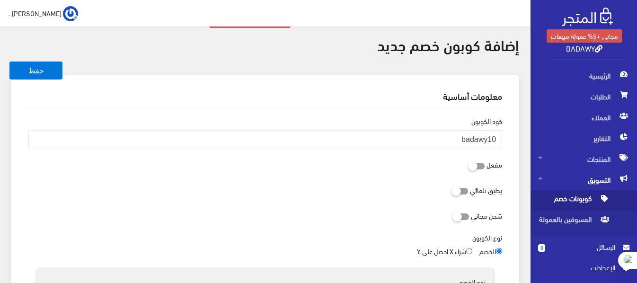
scroll to position [47, 0]
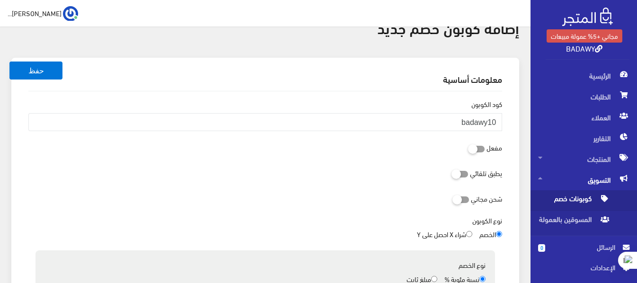
click at [453, 200] on icon at bounding box center [453, 199] width 0 height 9
click at [453, 200] on input "checkbox" at bounding box center [444, 198] width 17 height 9
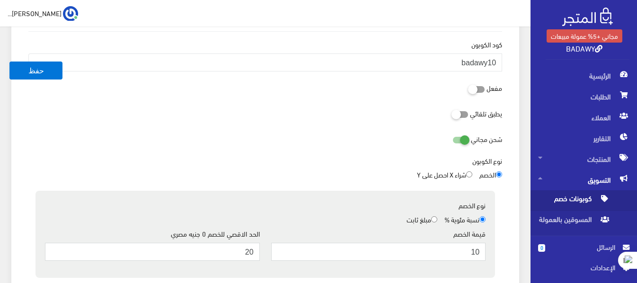
scroll to position [142, 0]
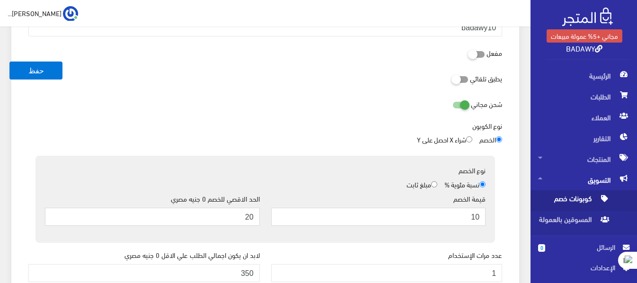
click at [453, 101] on icon at bounding box center [453, 104] width 0 height 9
click at [453, 101] on input "checkbox" at bounding box center [444, 103] width 17 height 9
checkbox input "false"
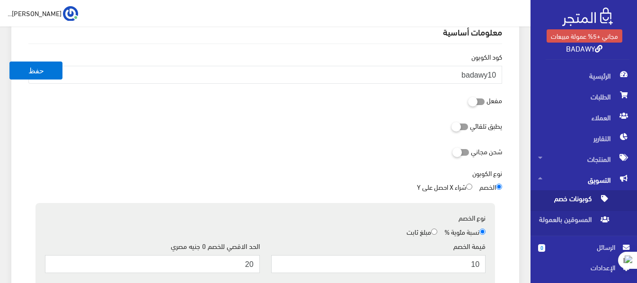
click at [468, 100] on icon at bounding box center [468, 101] width 0 height 9
click at [468, 100] on input "checkbox" at bounding box center [459, 99] width 17 height 9
checkbox input "true"
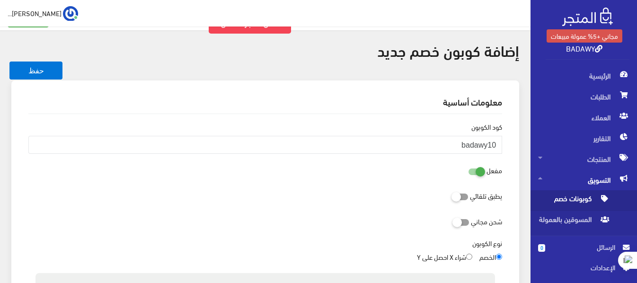
scroll to position [47, 0]
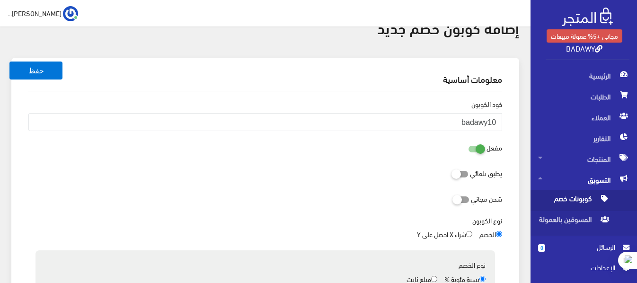
click at [467, 235] on input "شراء X احصل على Y" at bounding box center [469, 234] width 6 height 6
radio input "true"
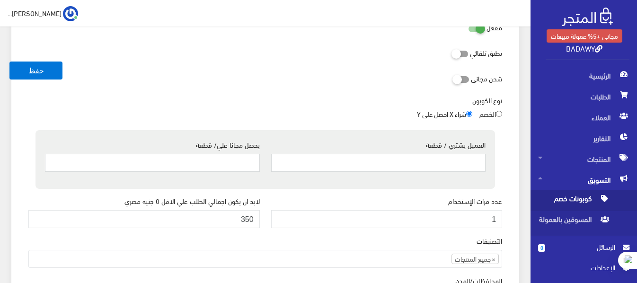
scroll to position [189, 0]
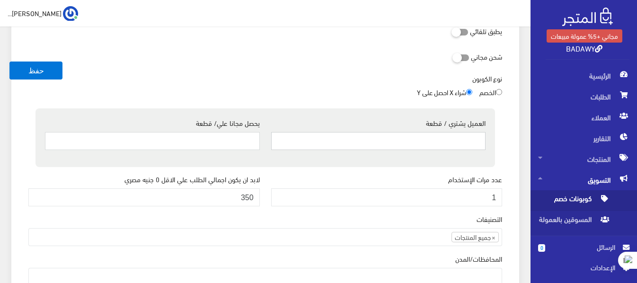
click at [461, 148] on input "العميل يشتري / قطعة" at bounding box center [378, 141] width 215 height 18
click at [277, 143] on input "1" at bounding box center [378, 141] width 215 height 18
click at [279, 136] on input "1" at bounding box center [378, 141] width 215 height 18
click at [280, 145] on input "1" at bounding box center [378, 141] width 215 height 18
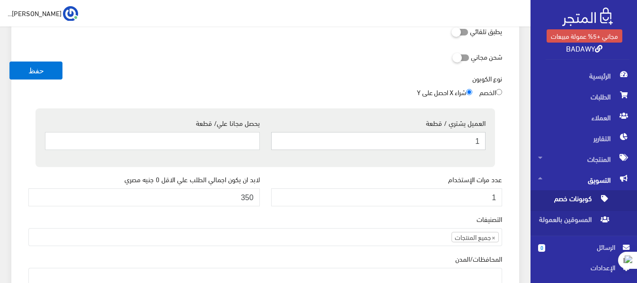
click at [280, 145] on input "1" at bounding box center [378, 141] width 215 height 18
click at [281, 139] on input "2" at bounding box center [378, 141] width 215 height 18
click at [281, 139] on input "3" at bounding box center [378, 141] width 215 height 18
click at [281, 139] on input "4" at bounding box center [378, 141] width 215 height 18
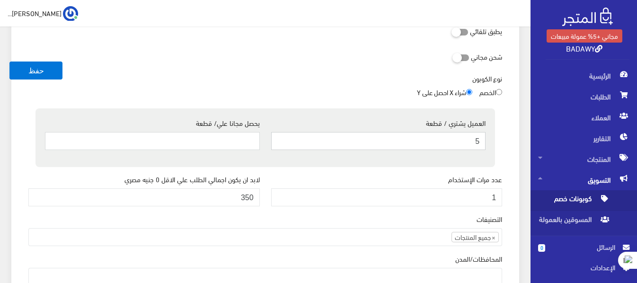
type input "5"
click at [281, 139] on input "5" at bounding box center [378, 141] width 215 height 18
click at [242, 142] on input "يحصل مجانا علي/ قطعة" at bounding box center [152, 141] width 215 height 18
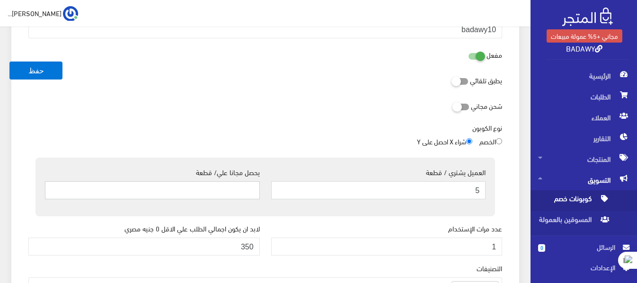
scroll to position [113, 0]
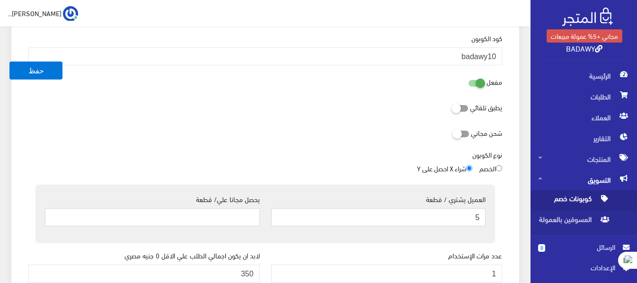
click at [498, 168] on input "الخصم" at bounding box center [499, 168] width 6 height 6
radio input "true"
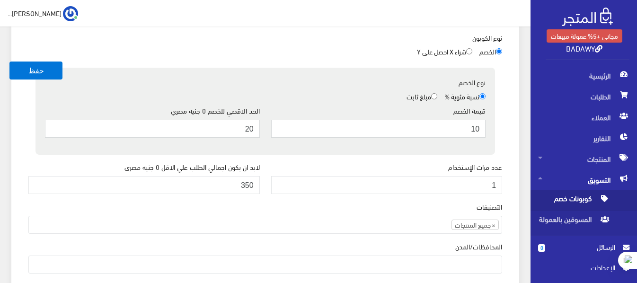
scroll to position [208, 0]
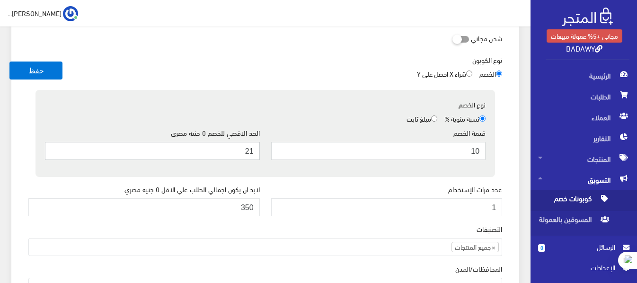
click at [55, 151] on input "21" at bounding box center [152, 151] width 215 height 18
click at [55, 151] on input "22" at bounding box center [152, 151] width 215 height 18
click at [55, 151] on input "23" at bounding box center [152, 151] width 215 height 18
click at [55, 151] on input "24" at bounding box center [152, 151] width 215 height 18
click at [55, 151] on input "25" at bounding box center [152, 151] width 215 height 18
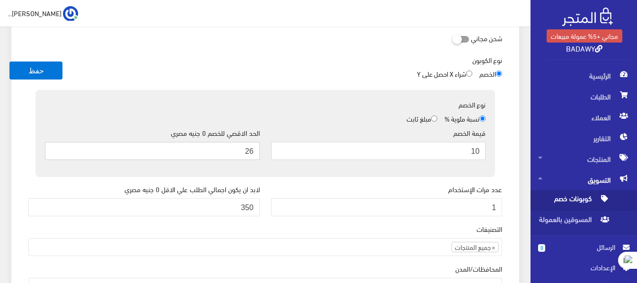
click at [55, 146] on input "26" at bounding box center [152, 151] width 215 height 18
click at [55, 146] on input "27" at bounding box center [152, 151] width 215 height 18
click at [55, 146] on input "36" at bounding box center [152, 151] width 215 height 18
drag, startPoint x: 193, startPoint y: 155, endPoint x: 429, endPoint y: 154, distance: 235.8
click at [429, 154] on div "قيمة الخصم 10 الحد الاقصي للخصم 0 جنيه مصري 36" at bounding box center [265, 148] width 452 height 40
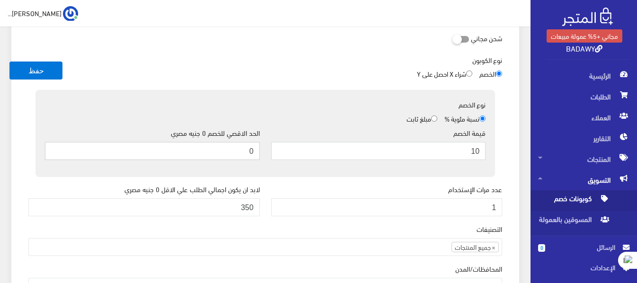
type input "0"
click at [328, 87] on div "كود الكوبون badawy10 مفعل يطبق تلقائي شحن مجاني نوع الكوبون الخصم شراء X احصل ع…" at bounding box center [265, 161] width 489 height 460
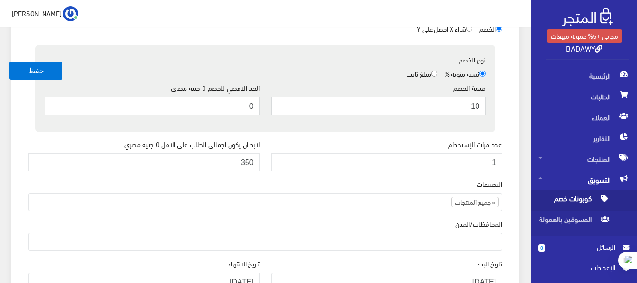
scroll to position [236, 0]
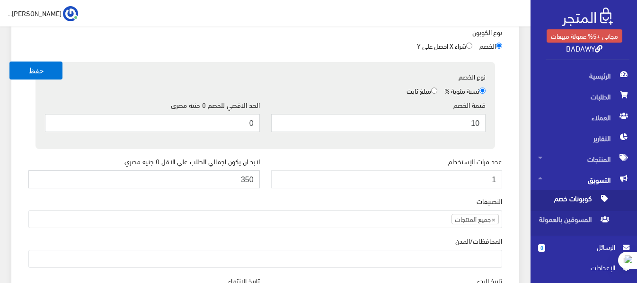
drag, startPoint x: 225, startPoint y: 175, endPoint x: 280, endPoint y: 186, distance: 56.5
click at [280, 186] on div "عدد مرات الإستخدام 1 لابد ان يكون اجمالي الطلب علي الاقل 0 جنيه مصري 350" at bounding box center [265, 176] width 485 height 40
type input "200"
click at [328, 152] on div "كود الكوبون badawy10 مفعل يطبق تلقائي شحن مجاني نوع الكوبون الخصم شراء X احصل ع…" at bounding box center [265, 133] width 489 height 460
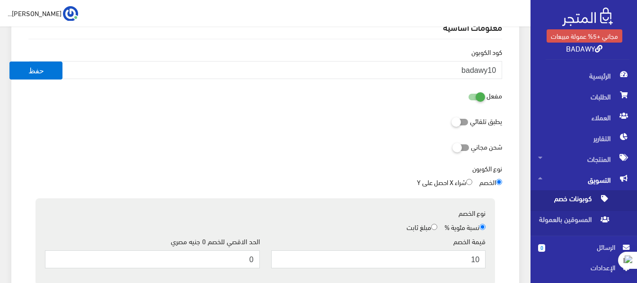
scroll to position [94, 0]
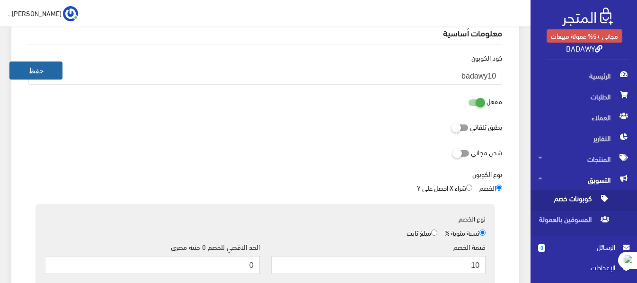
click at [40, 64] on button "حفظ" at bounding box center [35, 71] width 53 height 18
click at [53, 73] on button "حفظ" at bounding box center [35, 71] width 53 height 18
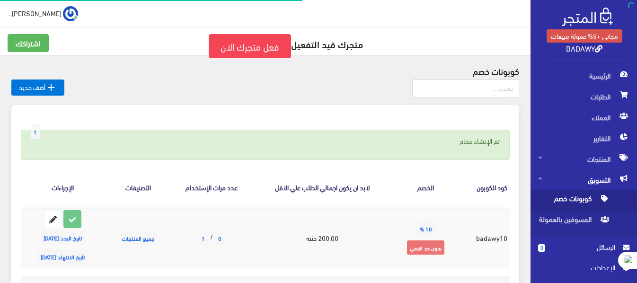
scroll to position [71, 0]
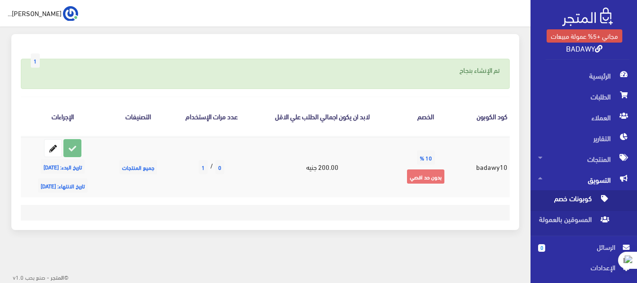
click at [81, 146] on icon at bounding box center [72, 148] width 17 height 17
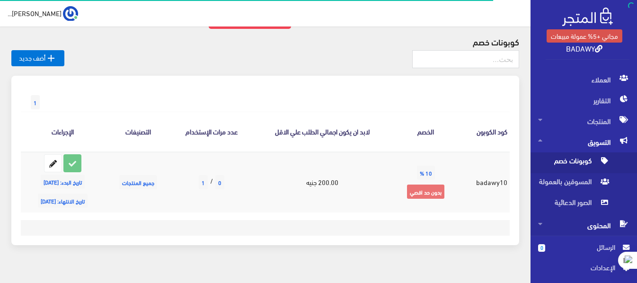
scroll to position [45, 0]
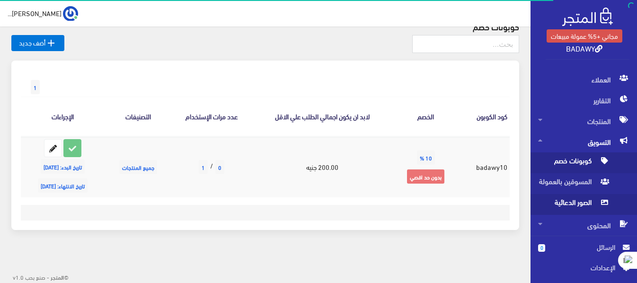
click at [591, 196] on span "الصور الدعائية" at bounding box center [574, 204] width 72 height 21
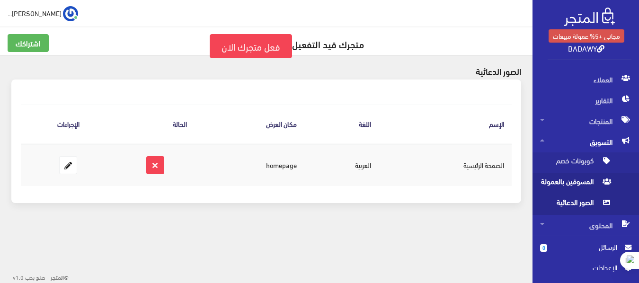
click at [589, 188] on span "المسوقين بالعمولة" at bounding box center [576, 183] width 72 height 21
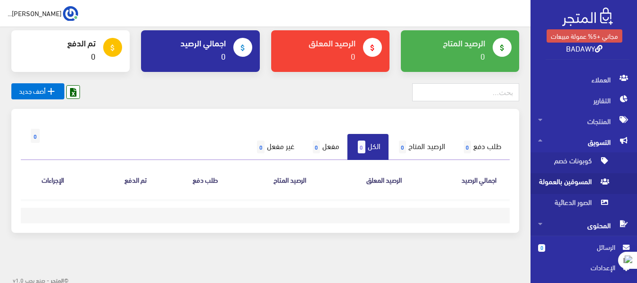
scroll to position [62, 0]
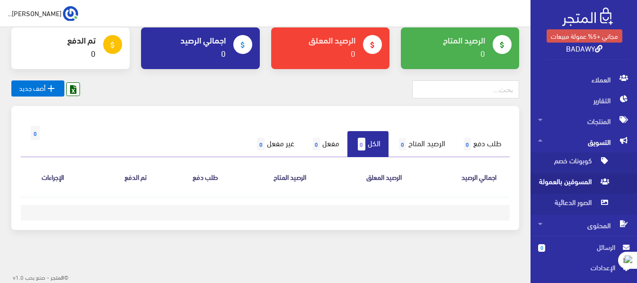
click at [590, 266] on span "اﻹعدادات" at bounding box center [580, 267] width 69 height 10
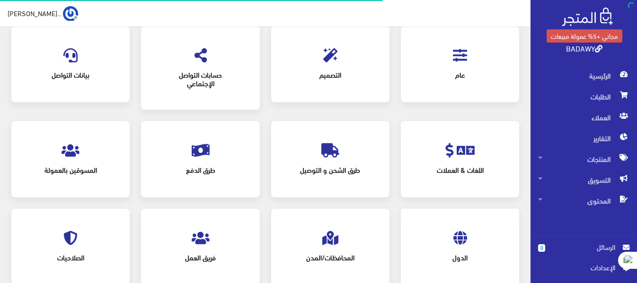
scroll to position [119, 0]
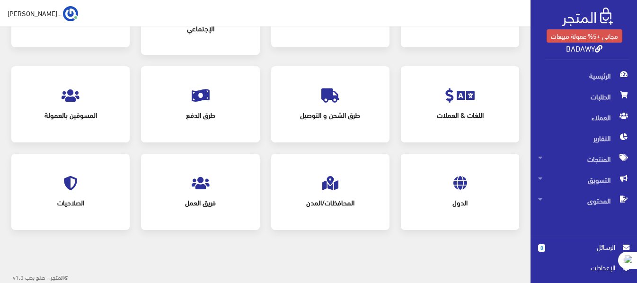
click at [211, 114] on span "طرق الدفع" at bounding box center [200, 115] width 84 height 21
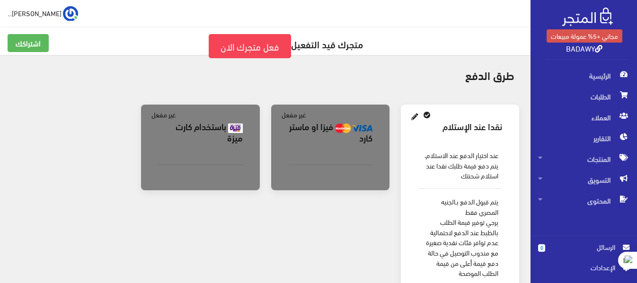
click at [331, 127] on b "فيزا او ماستر كارد" at bounding box center [330, 131] width 83 height 25
click at [220, 125] on b "باستخدام كارت ميزة" at bounding box center [209, 131] width 67 height 25
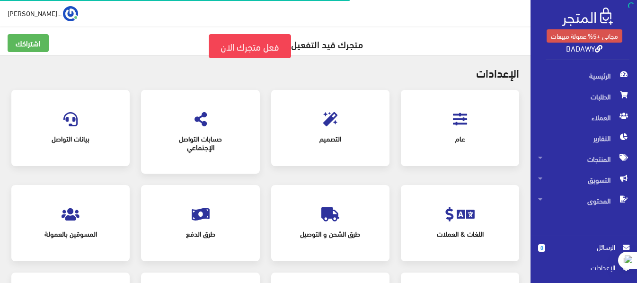
scroll to position [119, 0]
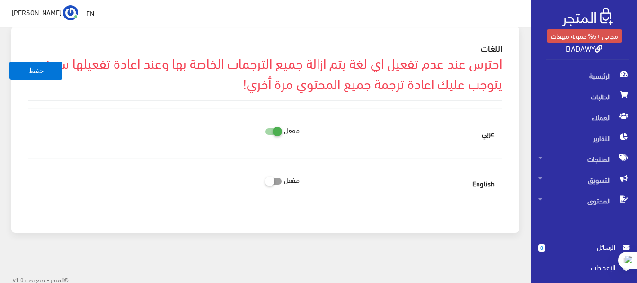
scroll to position [152, 0]
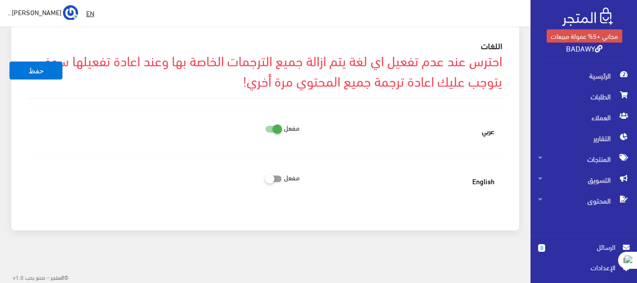
click at [265, 178] on icon at bounding box center [265, 178] width 0 height 9
click at [265, 178] on input "checkbox" at bounding box center [256, 176] width 17 height 9
checkbox input "true"
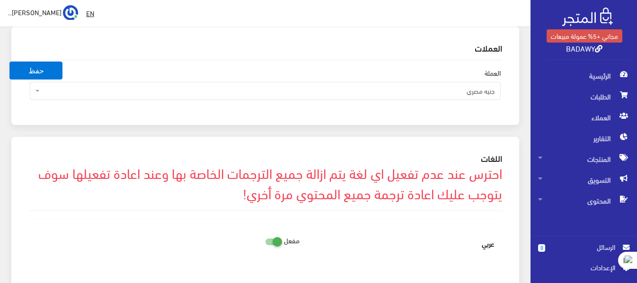
scroll to position [95, 0]
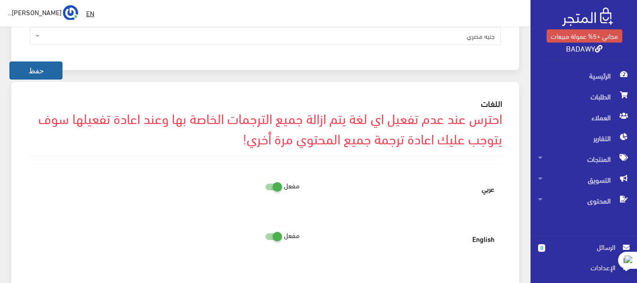
click at [48, 73] on button "حفظ" at bounding box center [35, 71] width 53 height 18
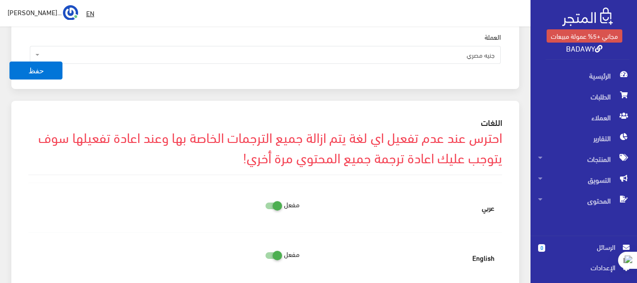
scroll to position [152, 0]
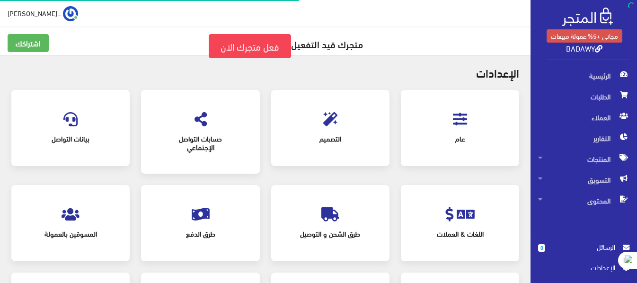
scroll to position [119, 0]
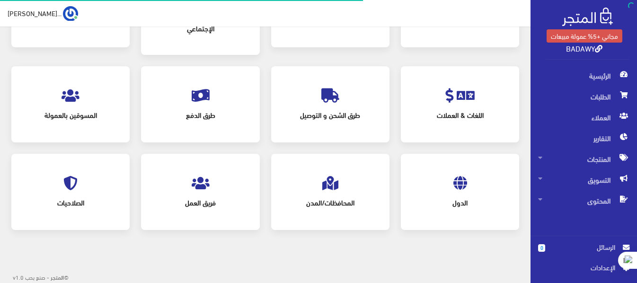
click at [345, 192] on div "المحافظات/المدن" at bounding box center [330, 191] width 99 height 57
click at [335, 201] on span "المحافظات/المدن" at bounding box center [330, 202] width 84 height 21
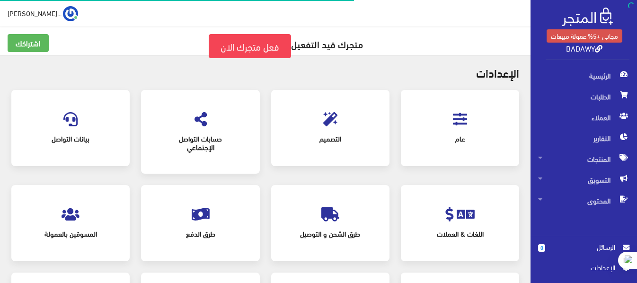
scroll to position [119, 0]
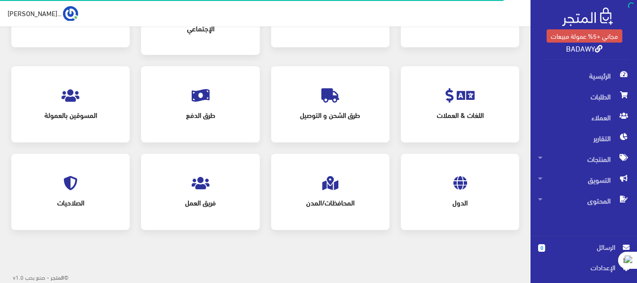
click at [85, 186] on div "الصلاحيات" at bounding box center [70, 191] width 99 height 57
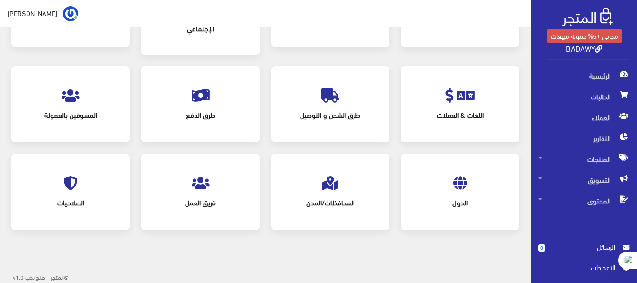
click at [69, 188] on icon at bounding box center [70, 183] width 14 height 14
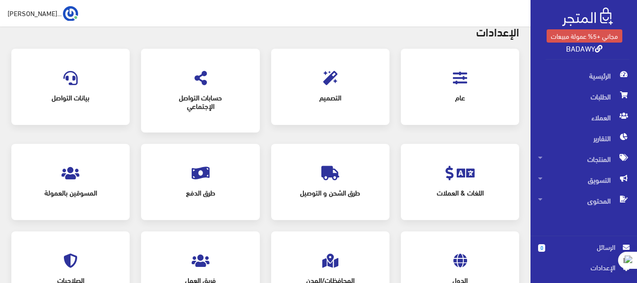
scroll to position [24, 0]
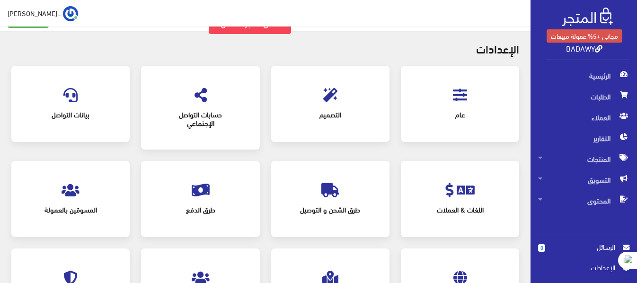
click at [63, 105] on span "بيانات التواصل" at bounding box center [70, 114] width 84 height 21
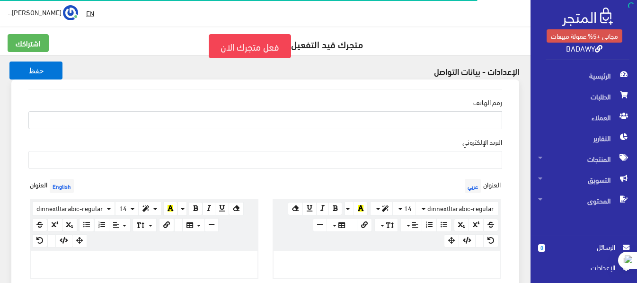
click at [494, 122] on input "رقم الهاتف" at bounding box center [265, 120] width 474 height 18
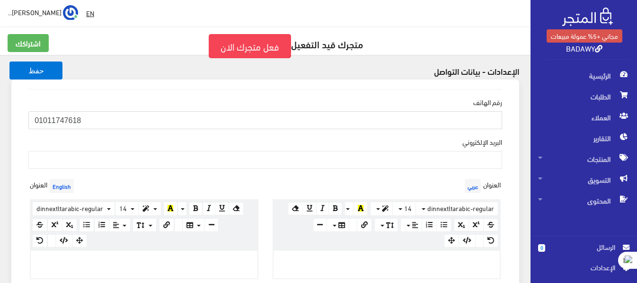
type input "01011747618"
click at [484, 157] on input "البريد اﻹلكتروني" at bounding box center [265, 160] width 474 height 18
drag, startPoint x: 476, startPoint y: 161, endPoint x: 473, endPoint y: 165, distance: 5.4
click at [473, 165] on input "mi9119999@gmsil.com" at bounding box center [265, 160] width 474 height 18
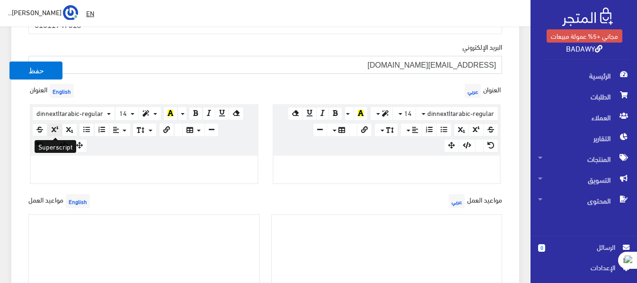
scroll to position [95, 0]
type input "mi9119999@gmail.com"
click at [36, 91] on label"] "العنوان English" at bounding box center [53, 91] width 46 height 19
click at [46, 70] on button "حفظ" at bounding box center [35, 71] width 53 height 18
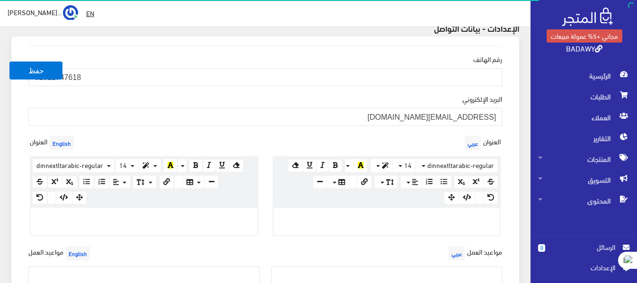
scroll to position [47, 0]
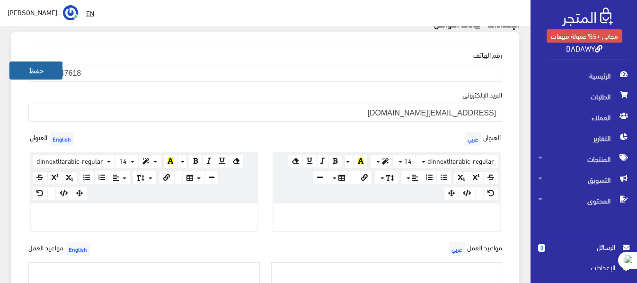
click at [44, 71] on button "حفظ" at bounding box center [35, 71] width 53 height 18
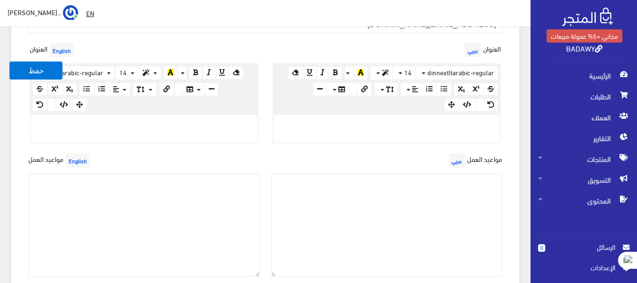
scroll to position [113, 0]
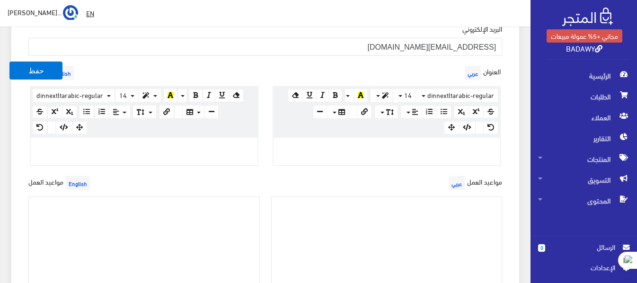
click at [385, 148] on p at bounding box center [386, 148] width 217 height 10
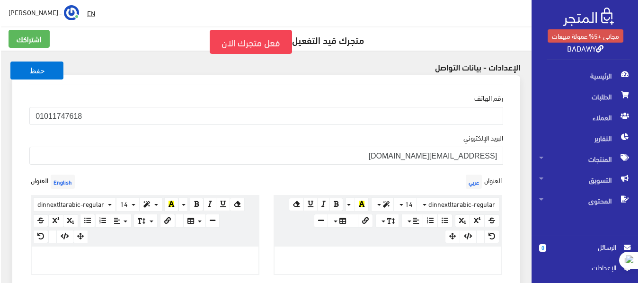
scroll to position [0, 0]
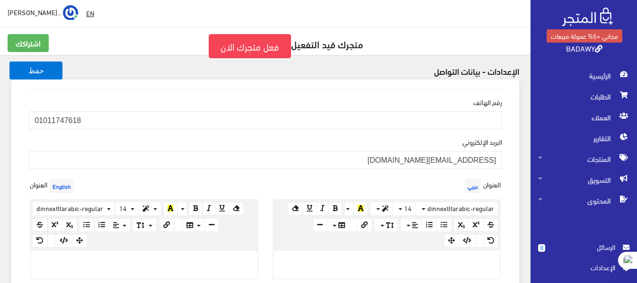
click at [513, 91] on div "رقم الهاتف 01011747618 البريد اﻹلكتروني mi9119999@gmail.com العنوان عربي × Inse…" at bounding box center [265, 259] width 508 height 358
click at [566, 204] on span "المحتوى" at bounding box center [583, 200] width 91 height 21
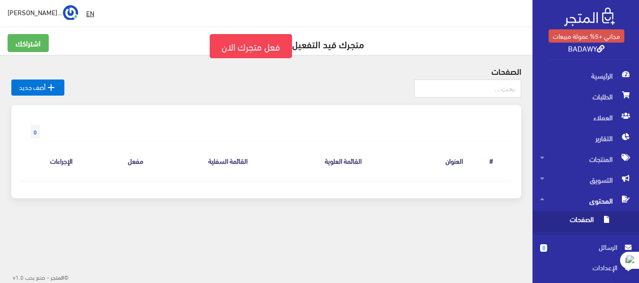
click at [579, 213] on span "الصفحات" at bounding box center [576, 221] width 72 height 21
click at [257, 45] on link "فعل متجرك الان" at bounding box center [251, 46] width 82 height 24
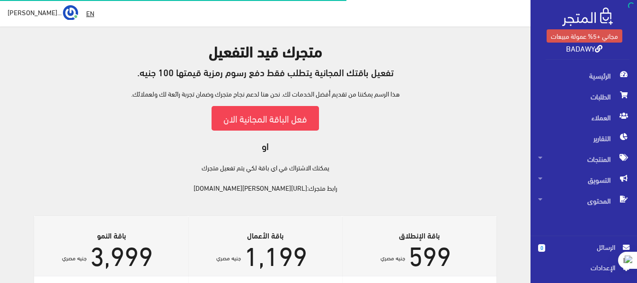
scroll to position [47, 0]
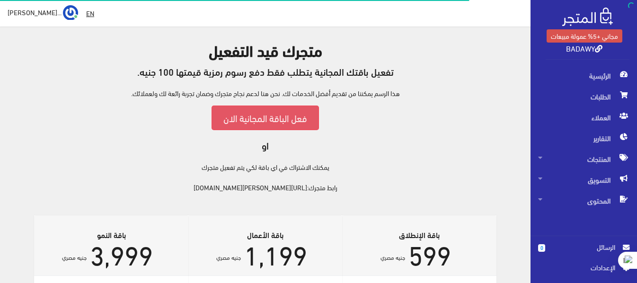
click at [293, 124] on link "فعل الباقة المجانية الان" at bounding box center [265, 118] width 107 height 24
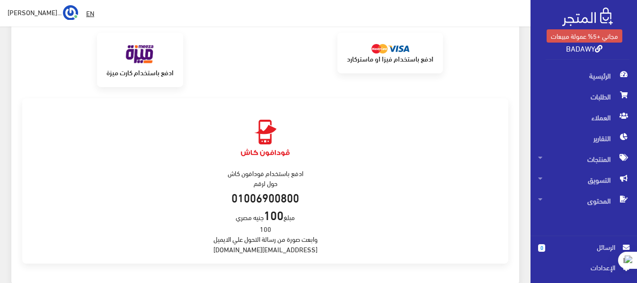
scroll to position [255, 0]
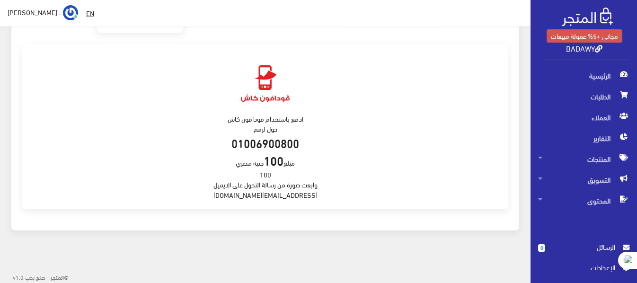
click at [593, 269] on span "اﻹعدادات" at bounding box center [580, 267] width 69 height 10
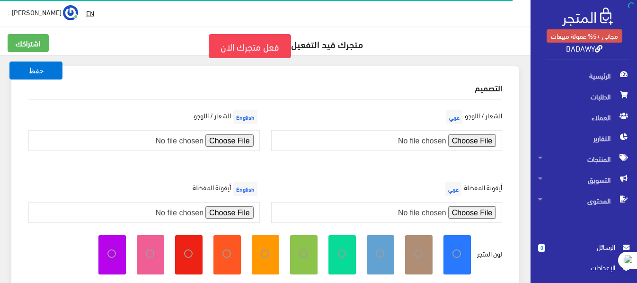
scroll to position [47, 0]
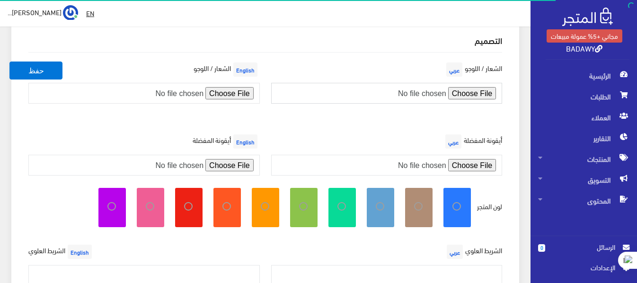
click at [477, 97] on input "file" at bounding box center [387, 93] width 232 height 21
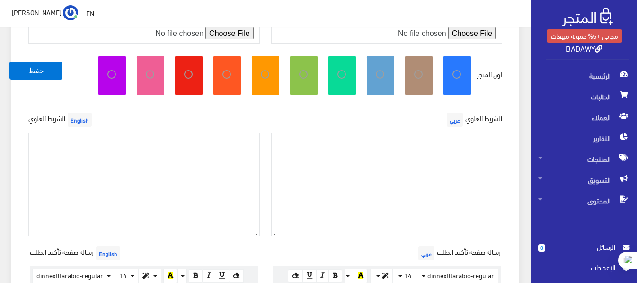
scroll to position [227, 0]
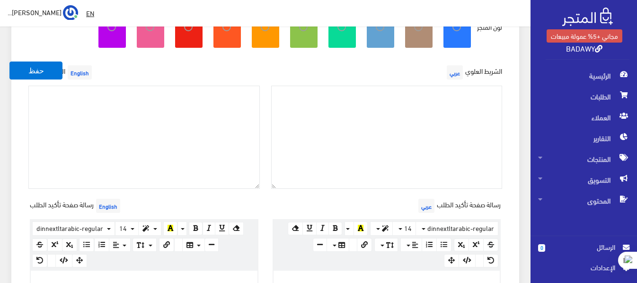
click at [107, 205] on span "English" at bounding box center [108, 206] width 24 height 14
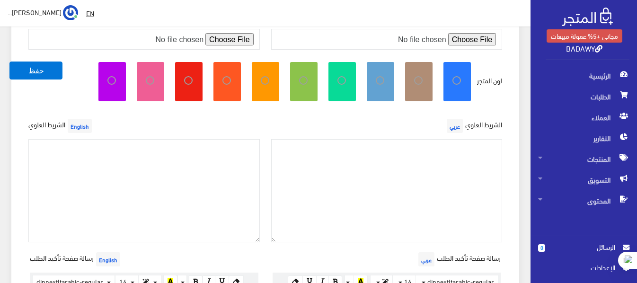
scroll to position [132, 0]
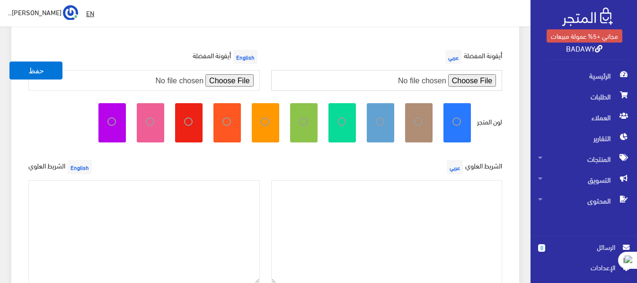
click at [434, 80] on input "file" at bounding box center [387, 80] width 232 height 21
click at [423, 121] on icon at bounding box center [423, 121] width 0 height 9
click at [412, 121] on input "radio" at bounding box center [408, 120] width 6 height 6
radio input "true"
click at [480, 79] on input "file" at bounding box center [387, 80] width 232 height 21
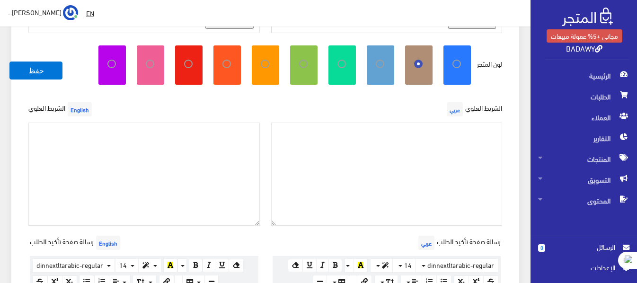
scroll to position [179, 0]
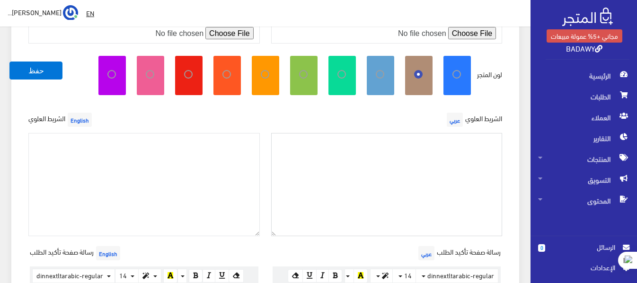
click at [392, 148] on textarea at bounding box center [387, 185] width 232 height 104
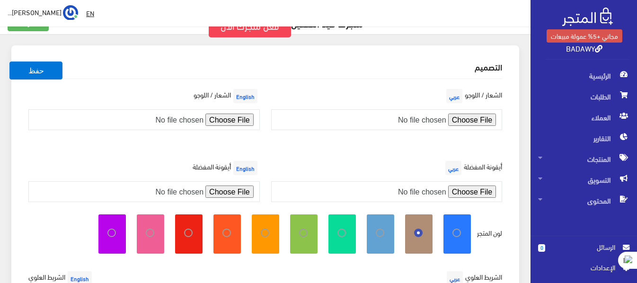
scroll to position [0, 0]
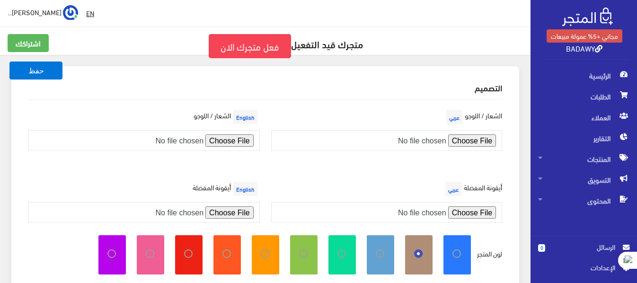
type textarea "خصم 10 % عند الشراء بأكثر من 350 جنيه كود BADAWY10"
type input "C:\fakepath\'.png"
click at [36, 72] on button "حفظ" at bounding box center [35, 71] width 53 height 18
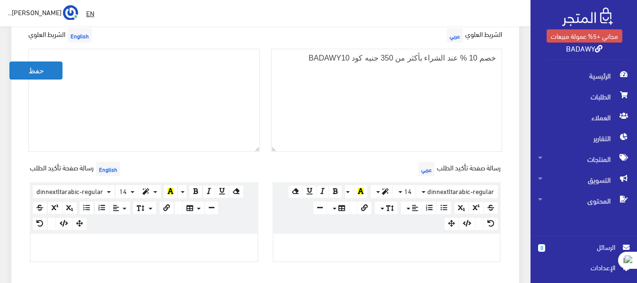
scroll to position [179, 0]
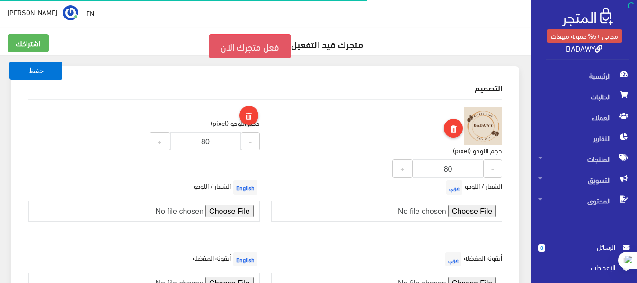
click at [241, 45] on link "فعل متجرك الان" at bounding box center [250, 46] width 82 height 24
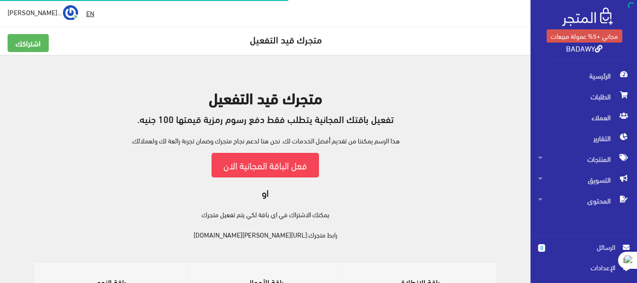
scroll to position [95, 0]
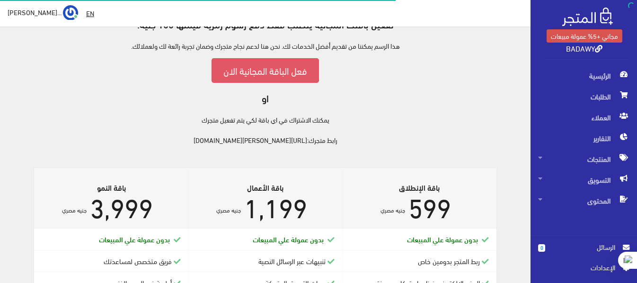
click at [297, 73] on link "فعل الباقة المجانية الان" at bounding box center [265, 70] width 107 height 24
